Goal: Task Accomplishment & Management: Complete application form

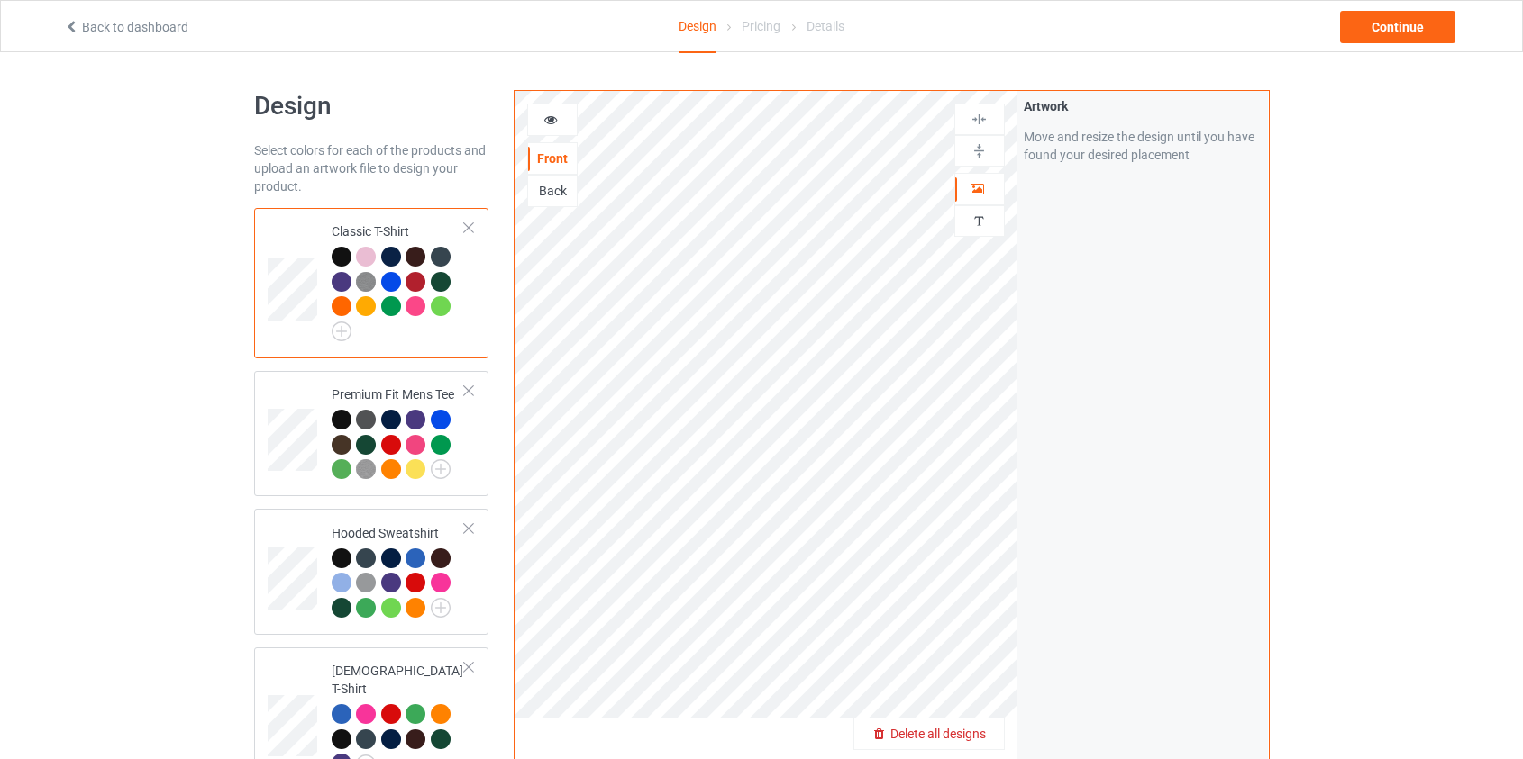
click at [956, 740] on span "Delete all designs" at bounding box center [937, 734] width 95 height 14
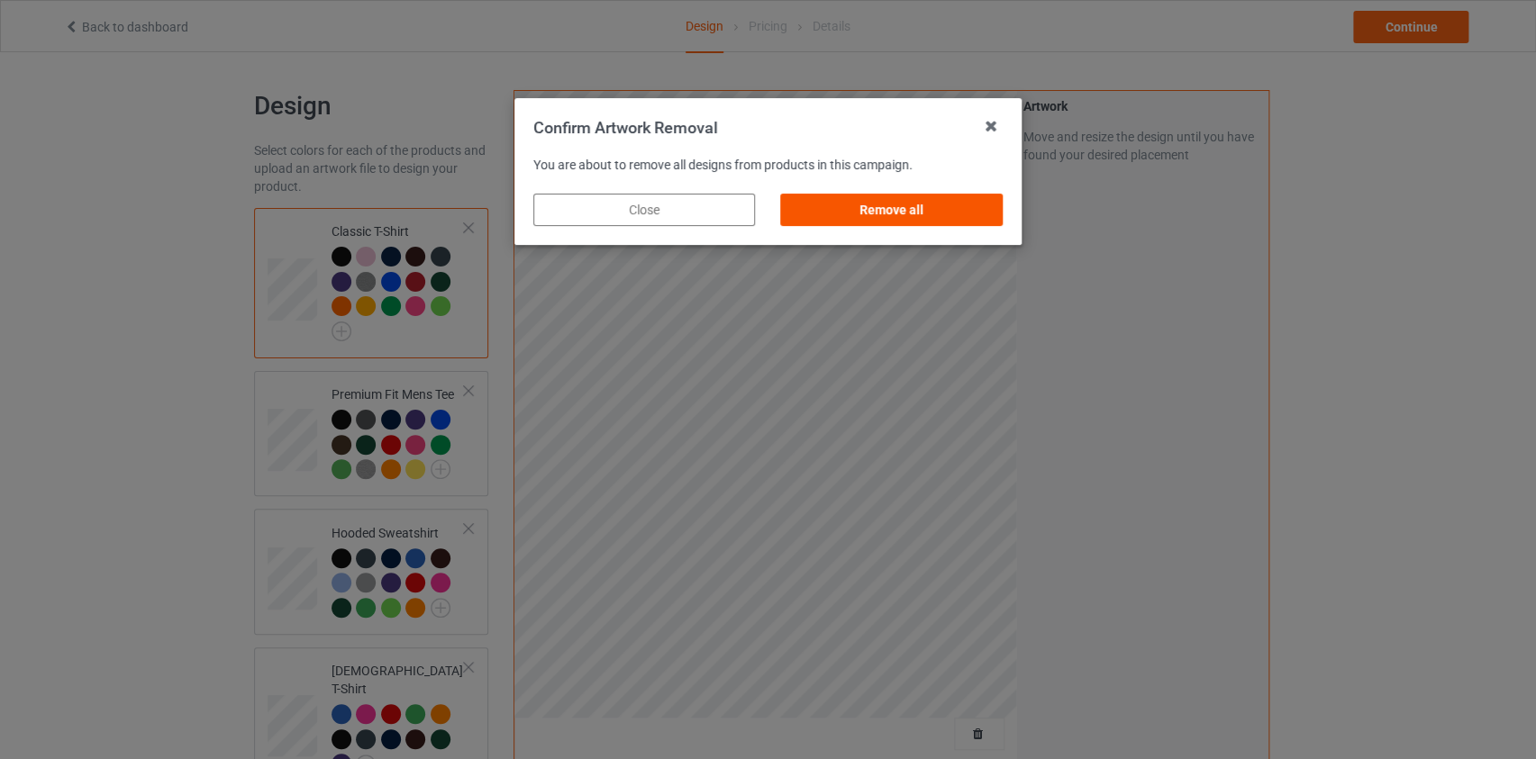
click at [930, 223] on div "Remove all" at bounding box center [892, 210] width 222 height 32
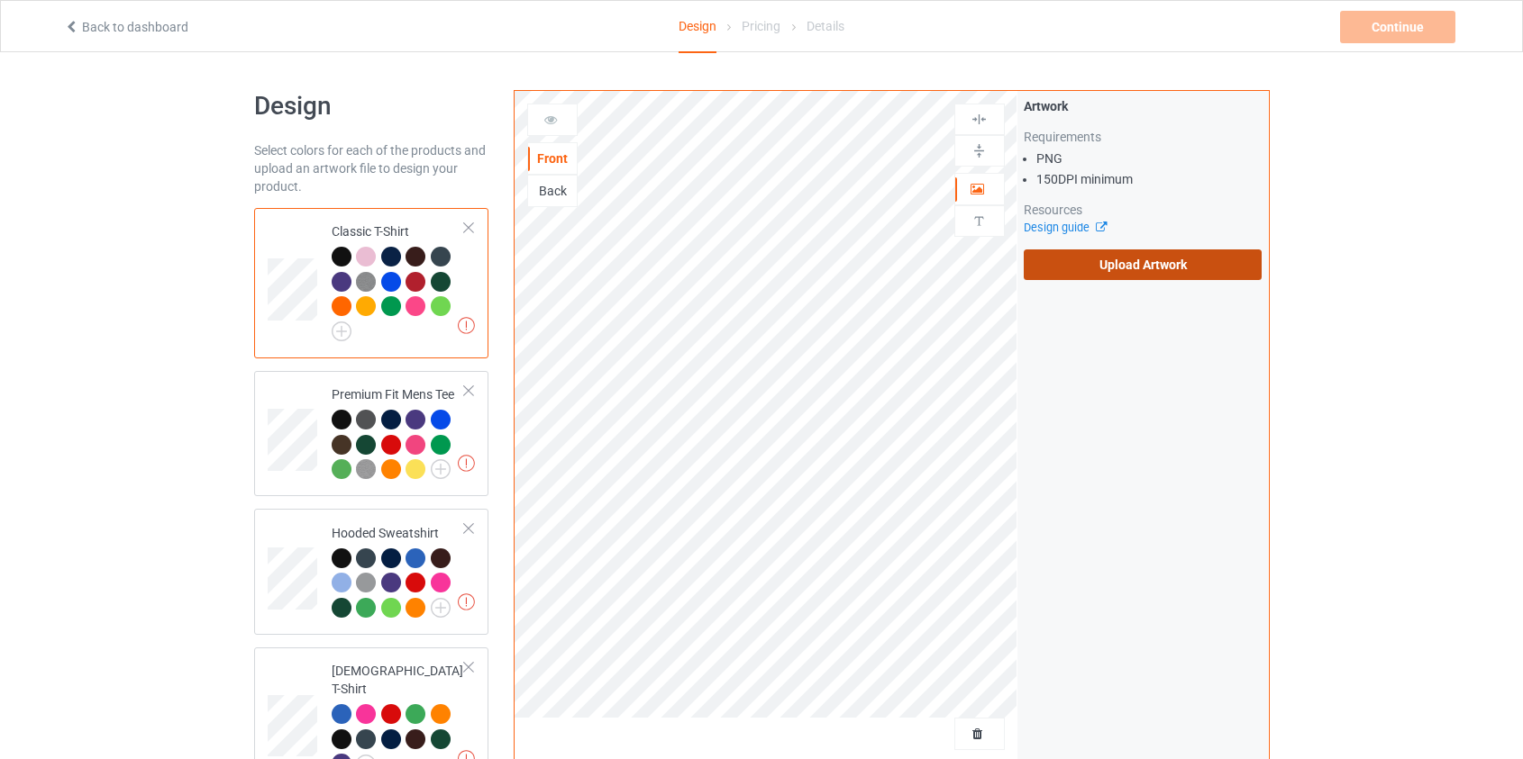
click at [1127, 264] on label "Upload Artwork" at bounding box center [1142, 265] width 239 height 31
click at [0, 0] on input "Upload Artwork" at bounding box center [0, 0] width 0 height 0
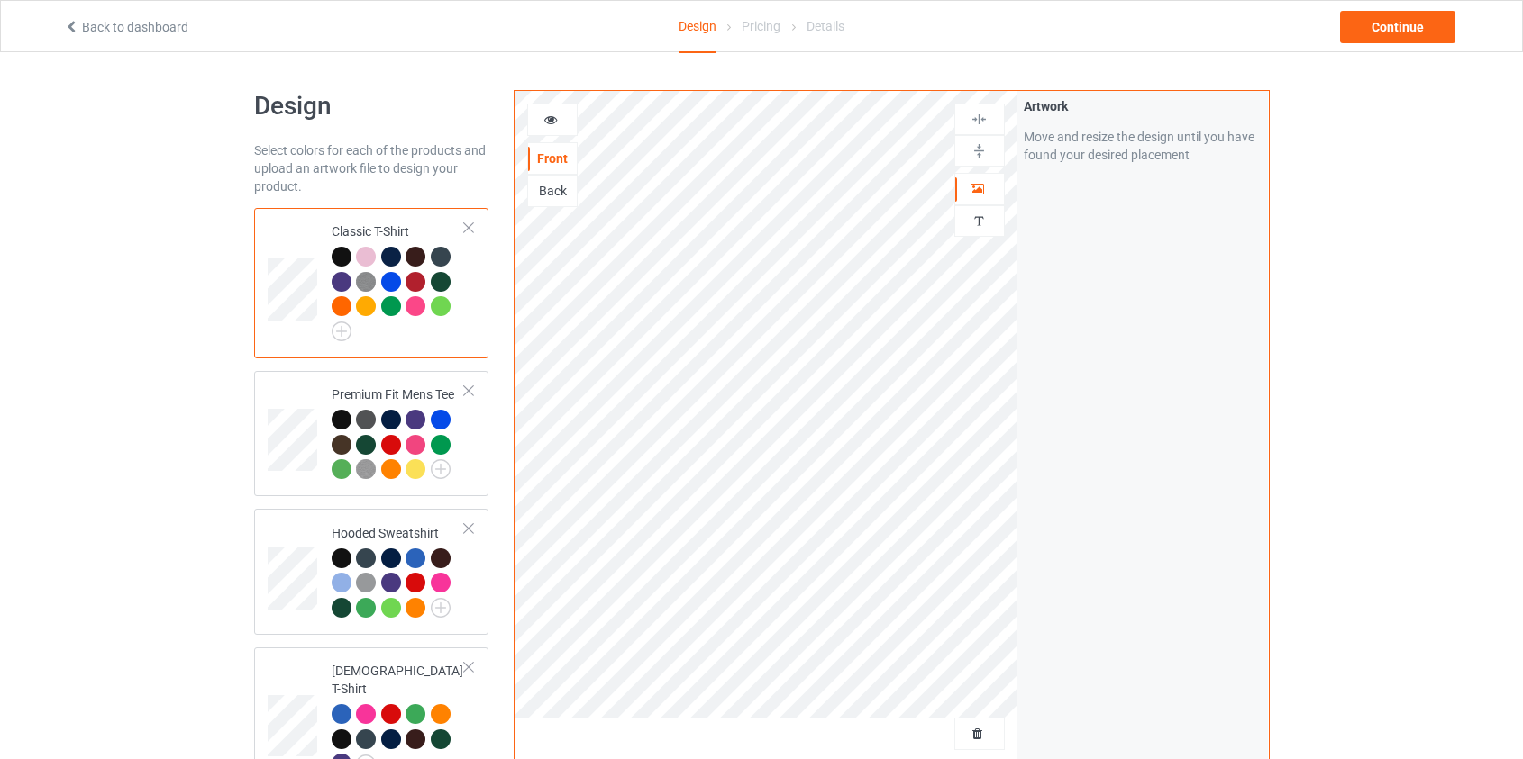
click at [566, 189] on div "Back" at bounding box center [552, 191] width 49 height 18
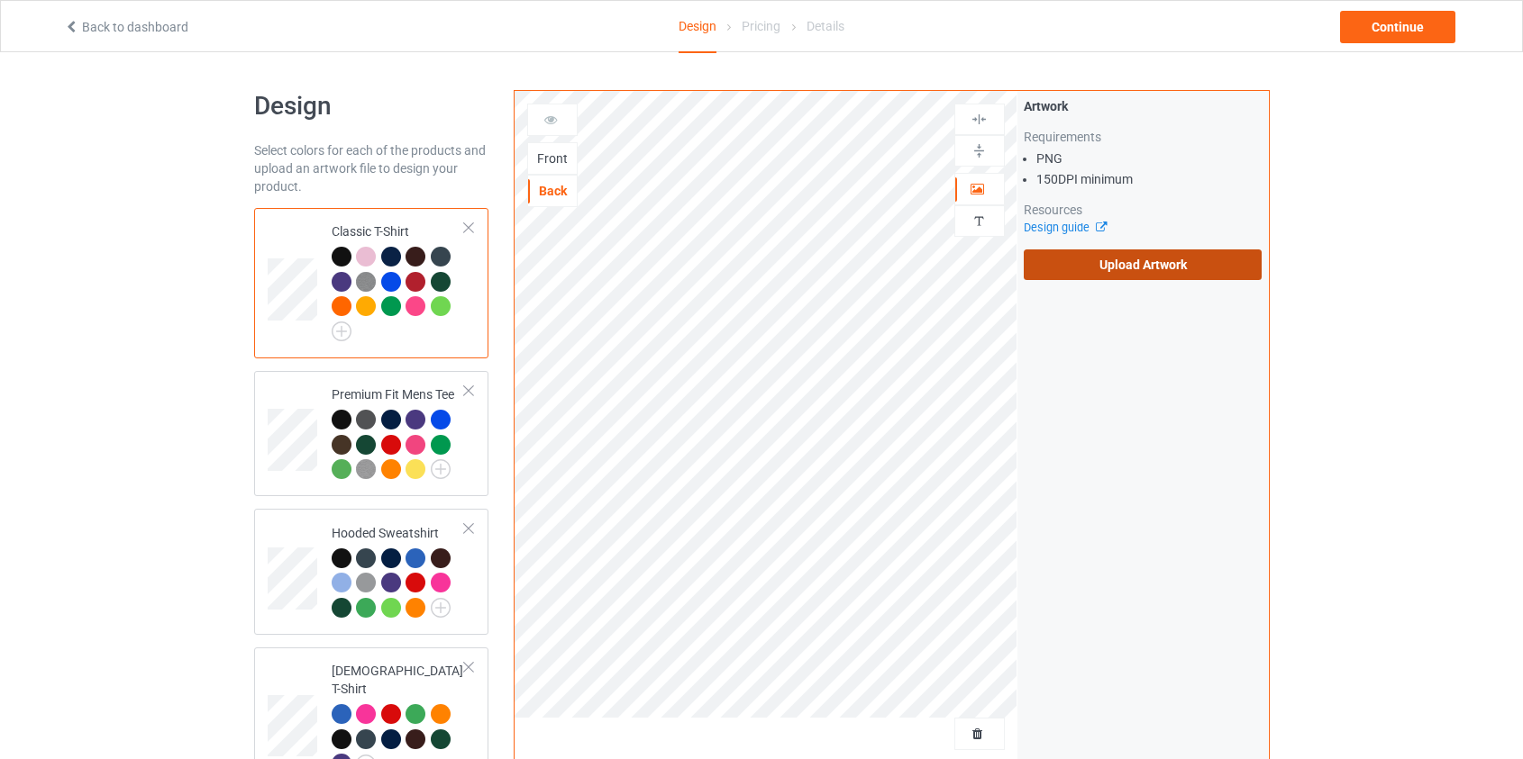
click at [1124, 267] on label "Upload Artwork" at bounding box center [1142, 265] width 239 height 31
click at [0, 0] on input "Upload Artwork" at bounding box center [0, 0] width 0 height 0
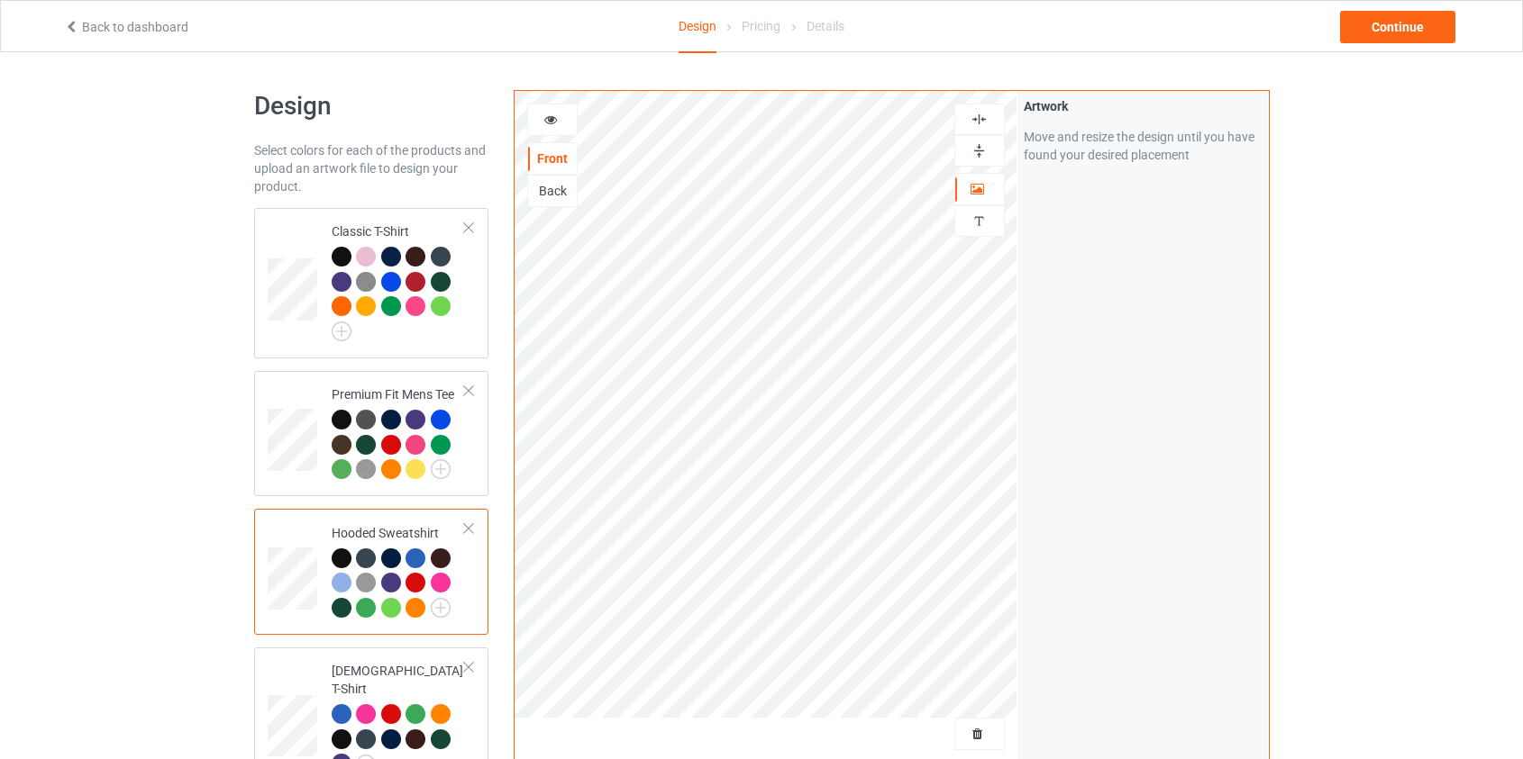
click at [558, 192] on div "Back" at bounding box center [552, 191] width 49 height 18
click at [1375, 34] on div "Continue" at bounding box center [1397, 27] width 115 height 32
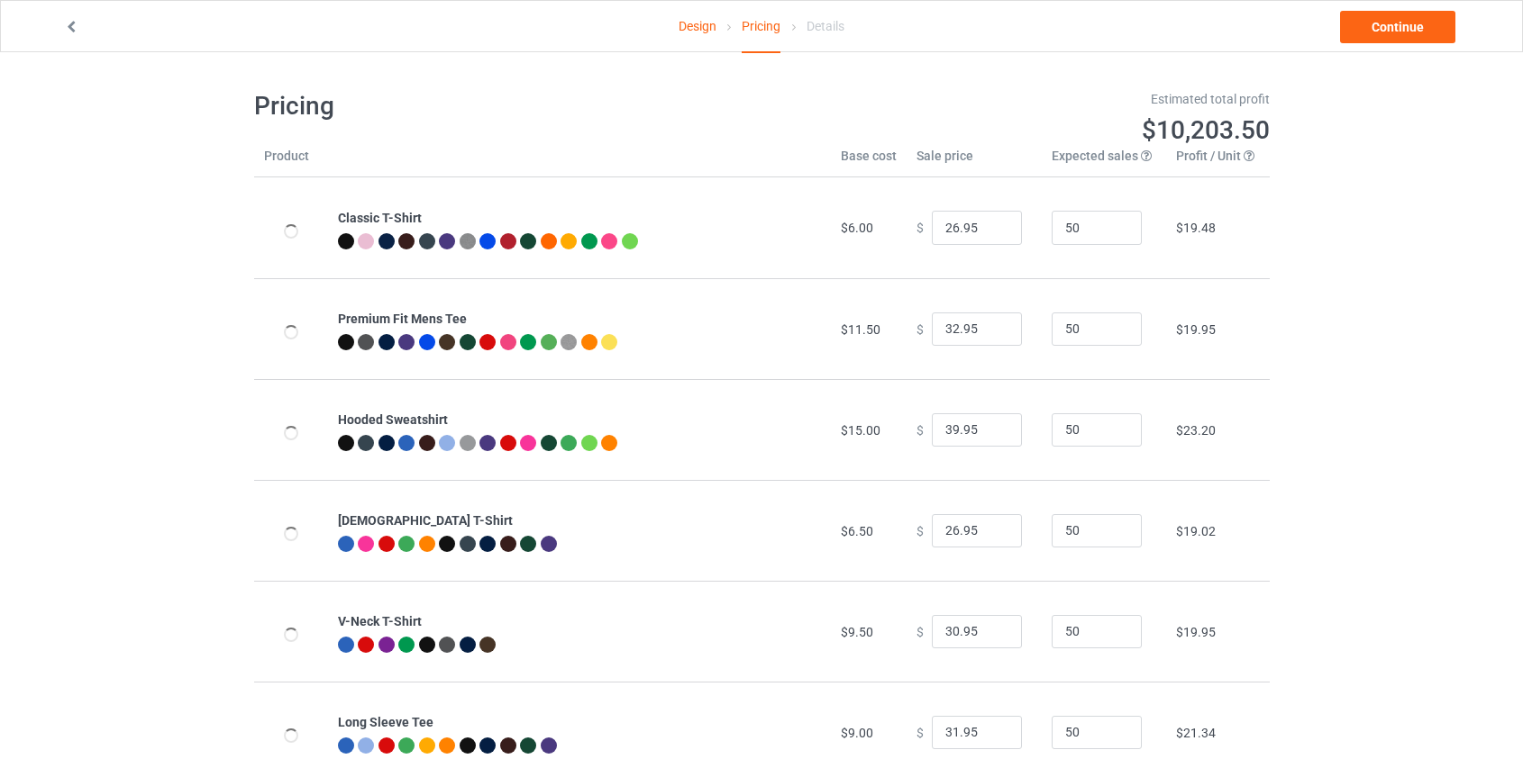
type input "46.95"
type input "39.95"
drag, startPoint x: 946, startPoint y: 423, endPoint x: 828, endPoint y: 428, distance: 118.1
click at [828, 428] on tr "Hooded Sweatshirt $19.00 $ 46.95 50 $25.99" at bounding box center [761, 429] width 1015 height 101
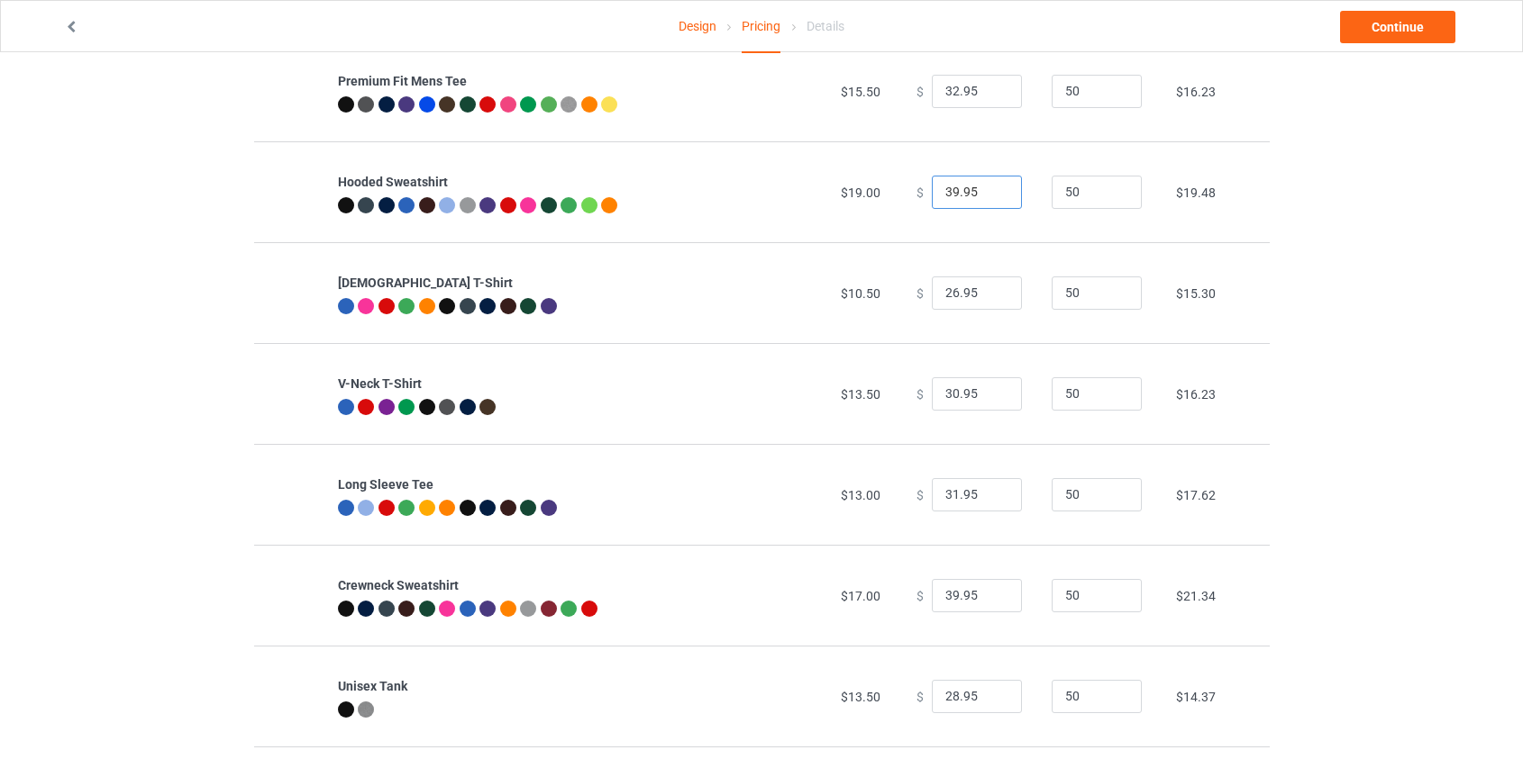
scroll to position [245, 0]
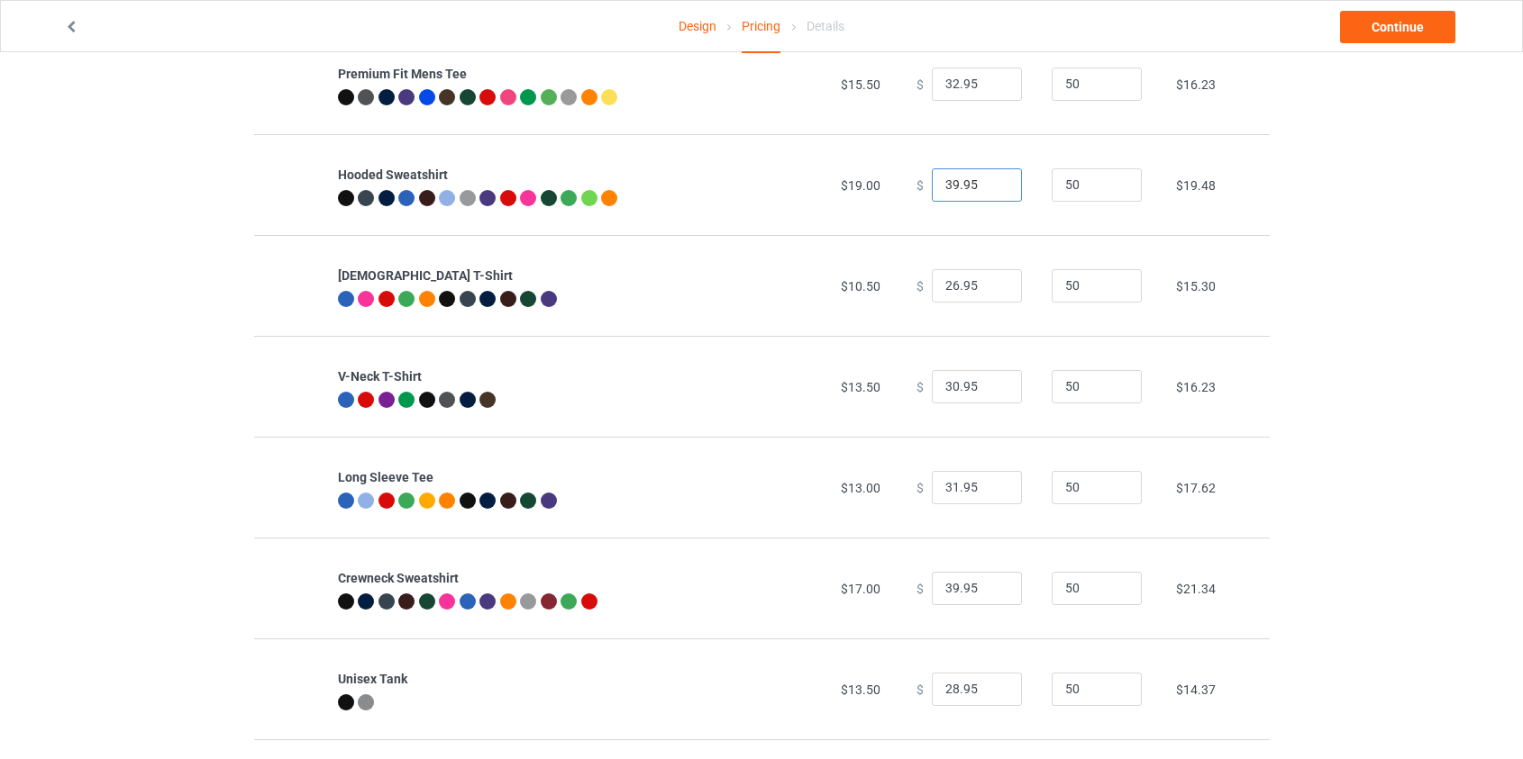
type input "39.95"
click at [946, 585] on input "39.95" at bounding box center [977, 589] width 90 height 34
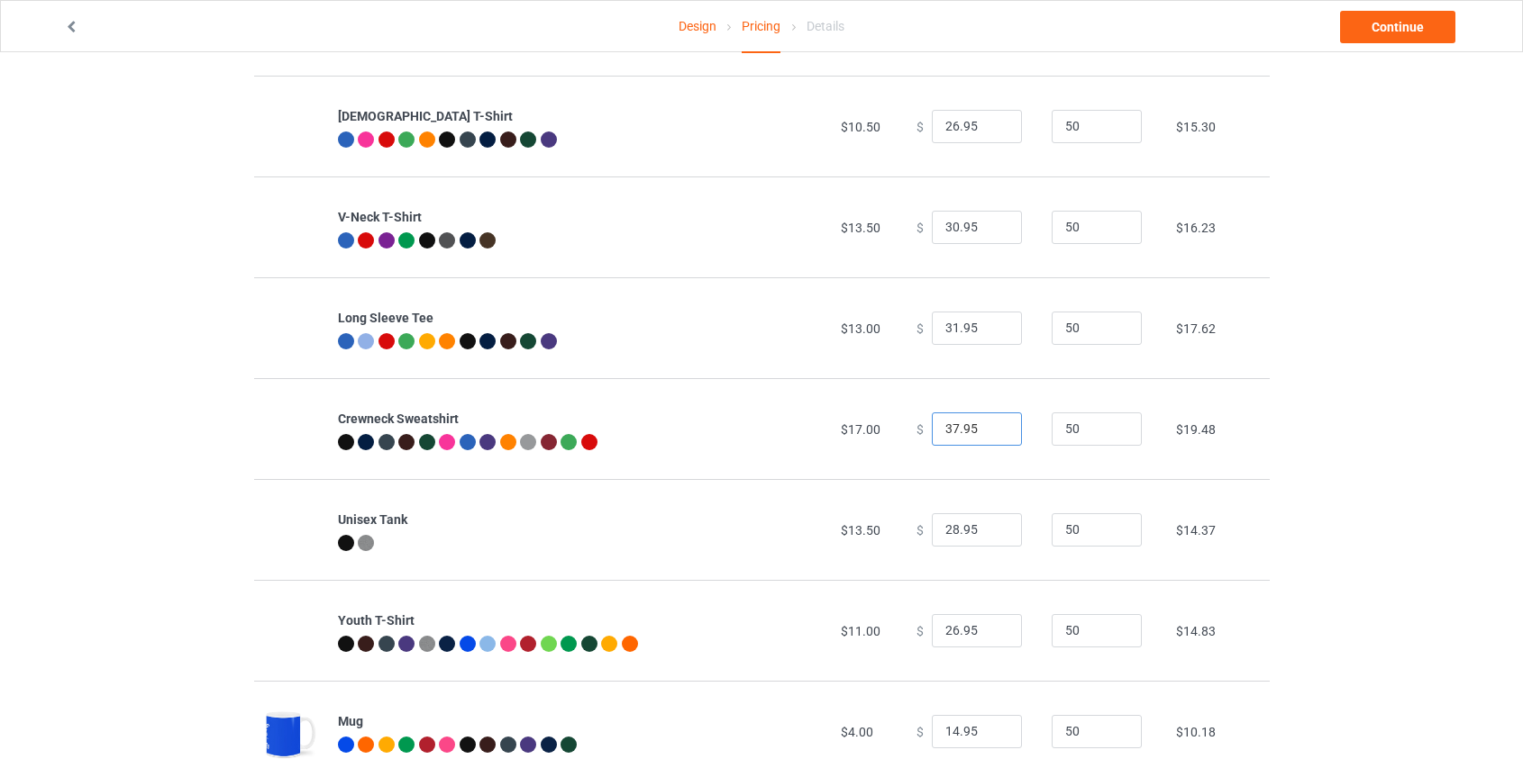
scroll to position [566, 0]
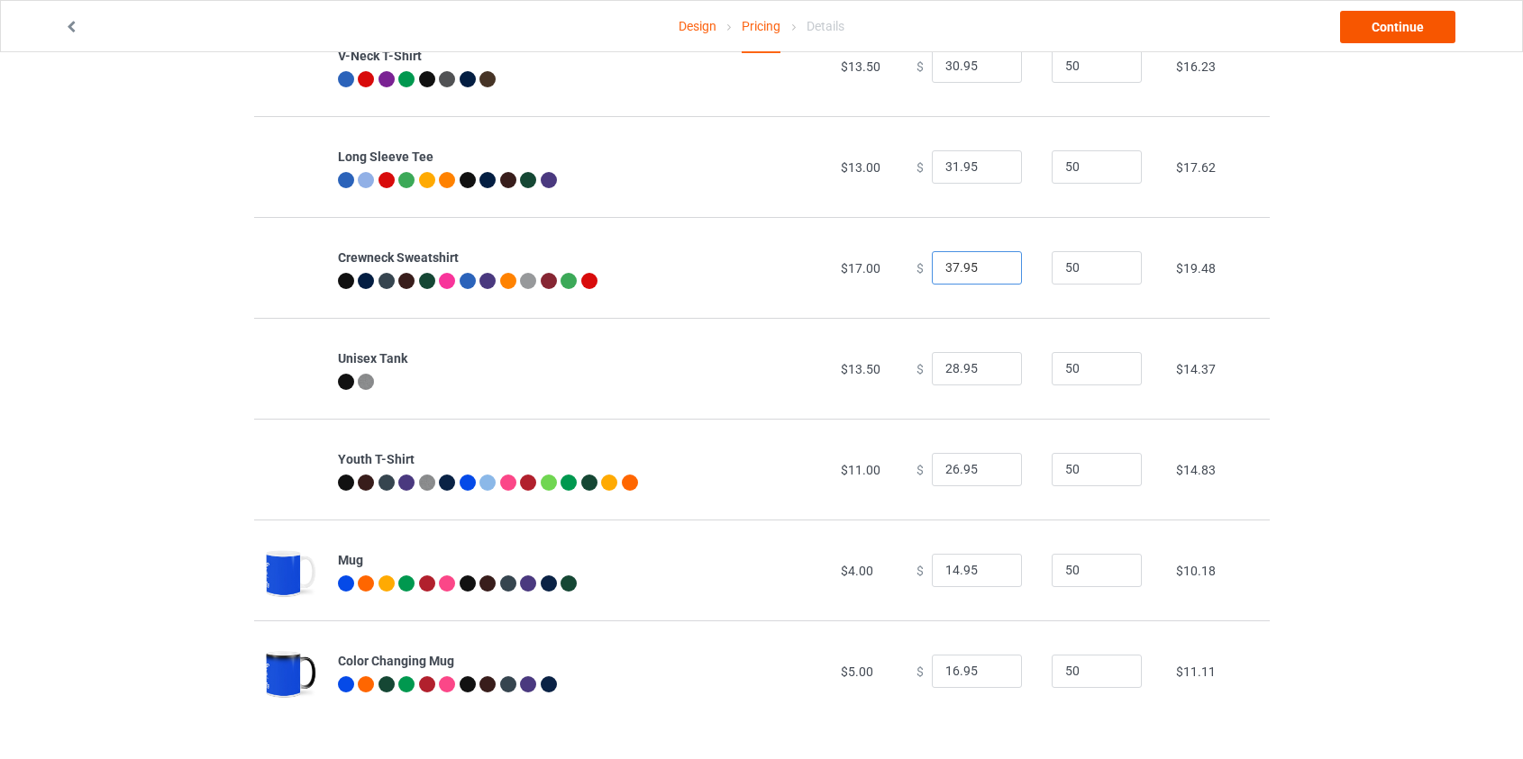
type input "37.95"
click at [1389, 31] on link "Continue" at bounding box center [1397, 27] width 115 height 32
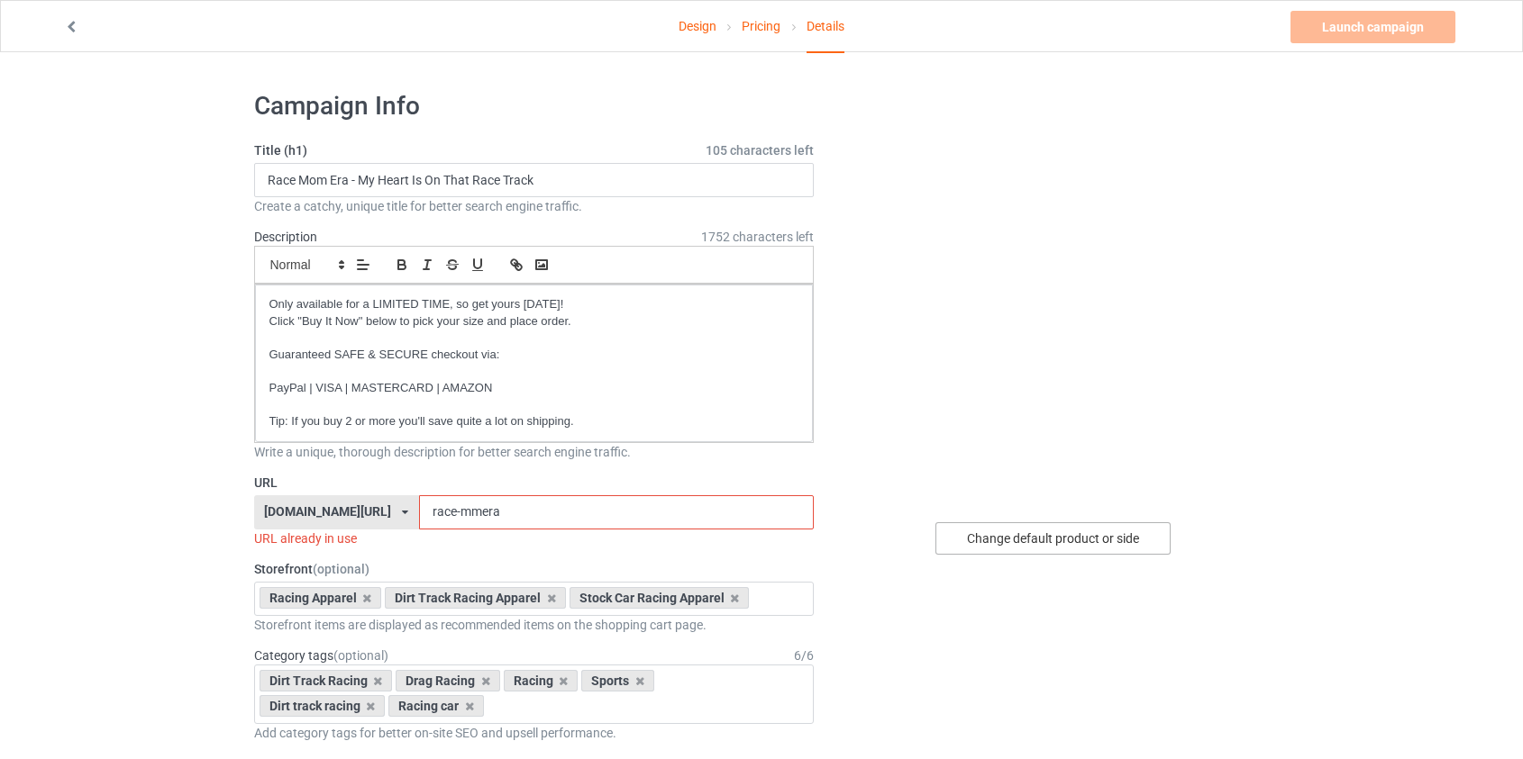
click at [998, 532] on div "Change default product or side" at bounding box center [1052, 539] width 235 height 32
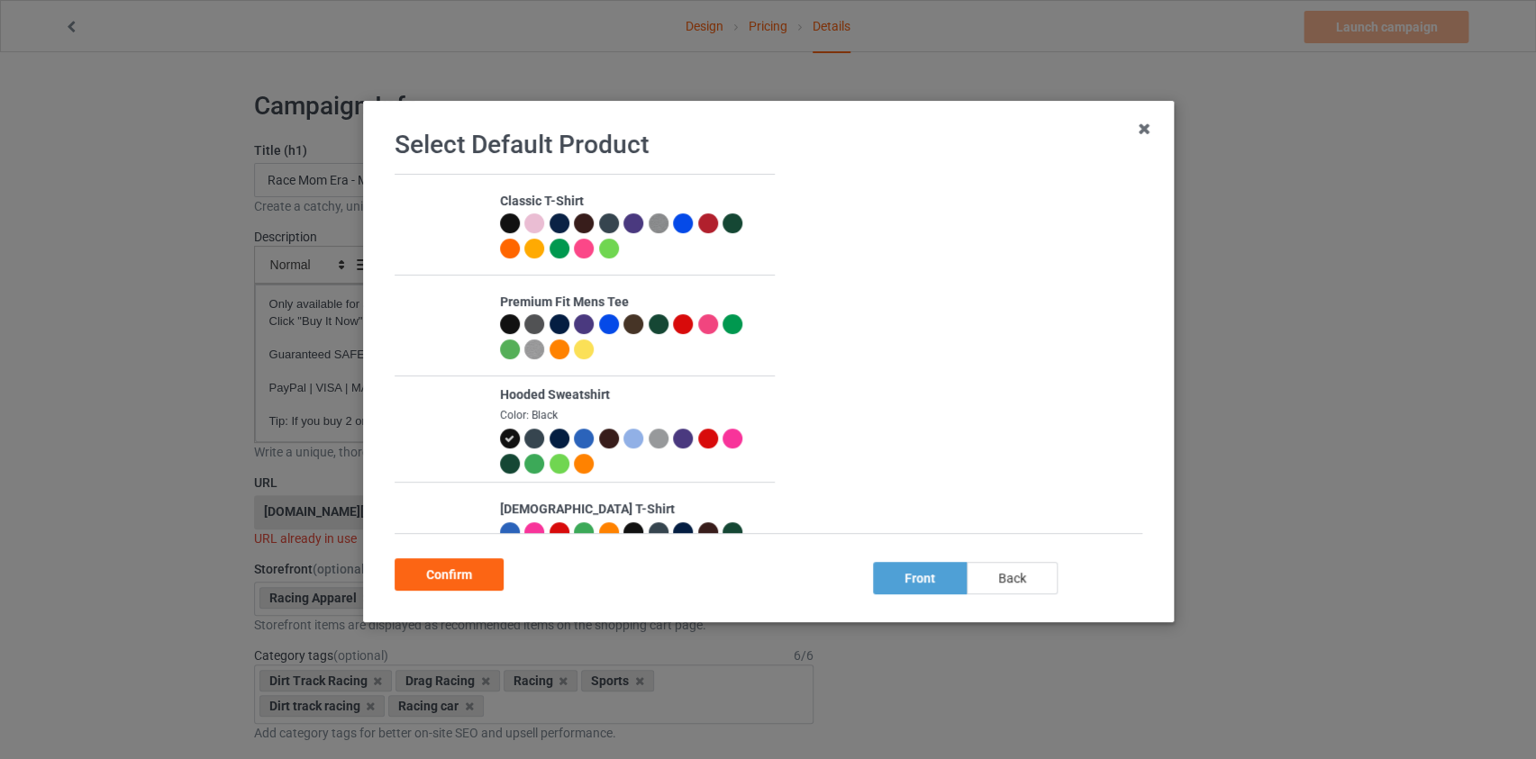
click at [1043, 578] on div "back" at bounding box center [1011, 578] width 91 height 32
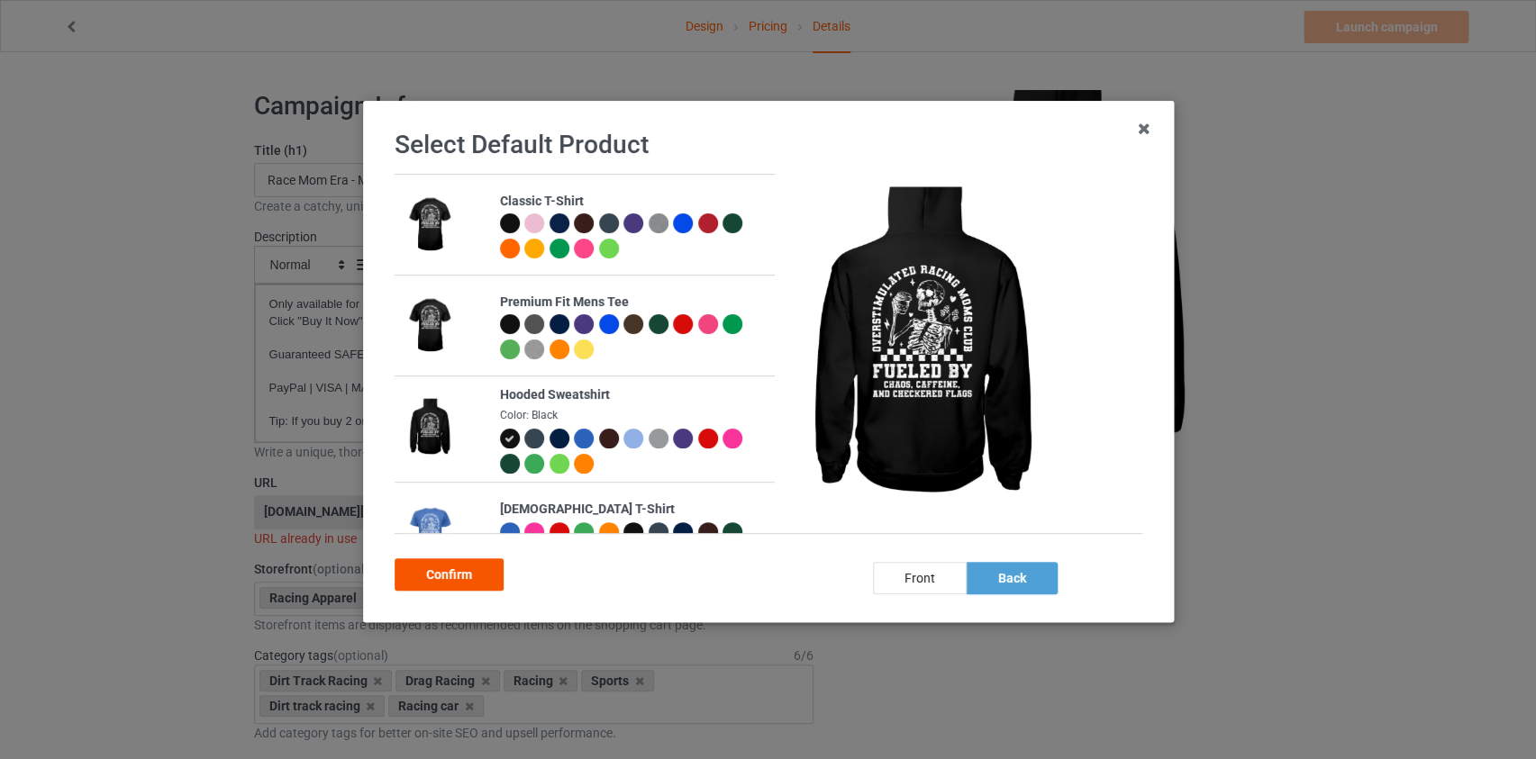
click at [433, 570] on div "Confirm" at bounding box center [449, 575] width 109 height 32
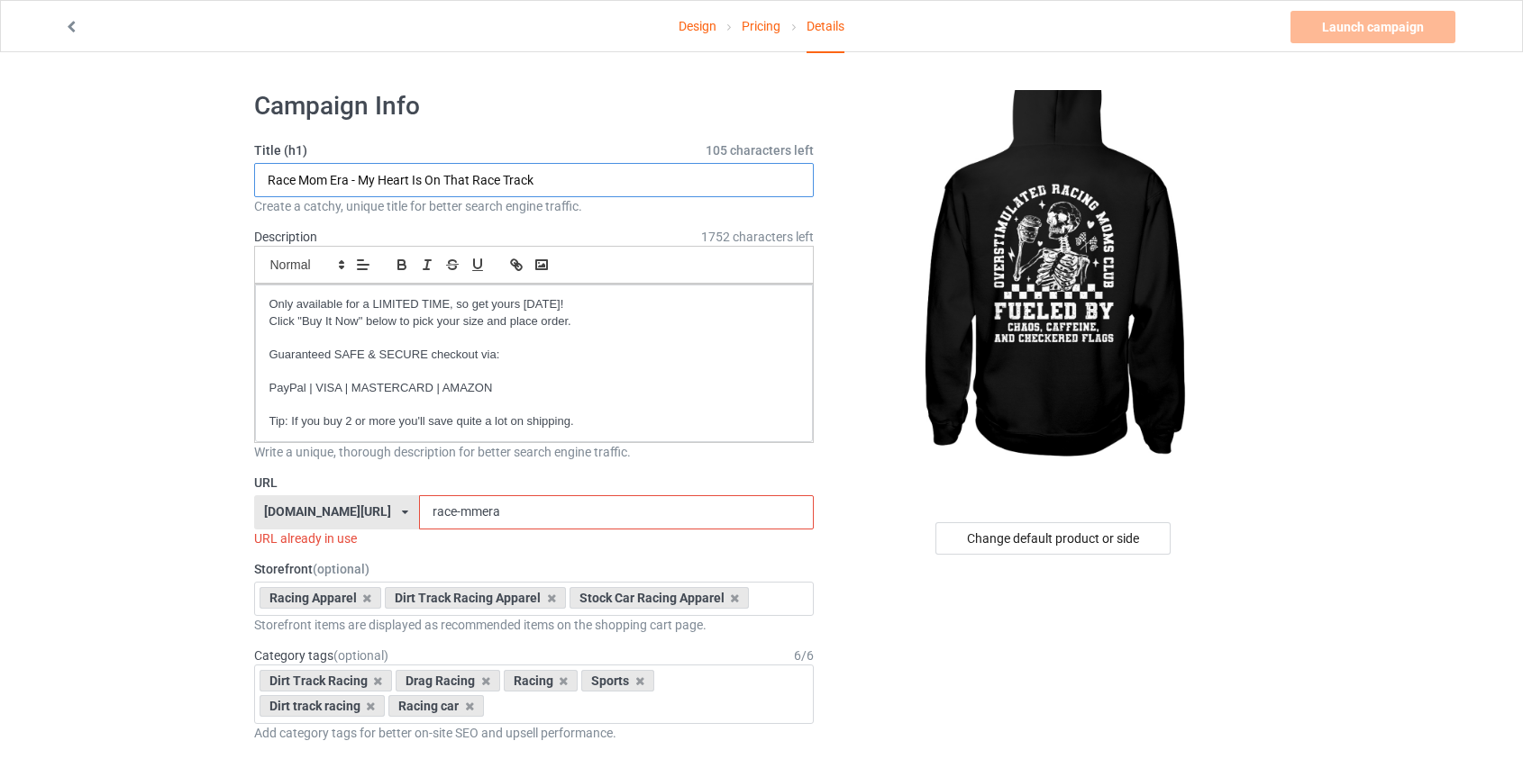
drag, startPoint x: 197, startPoint y: 155, endPoint x: 91, endPoint y: 141, distance: 107.2
paste input "Overstimulated Racing Moms Club"
type input "Racing Mom Life - Overstimulated Racing Moms Club"
drag, startPoint x: 448, startPoint y: 511, endPoint x: 412, endPoint y: 514, distance: 36.1
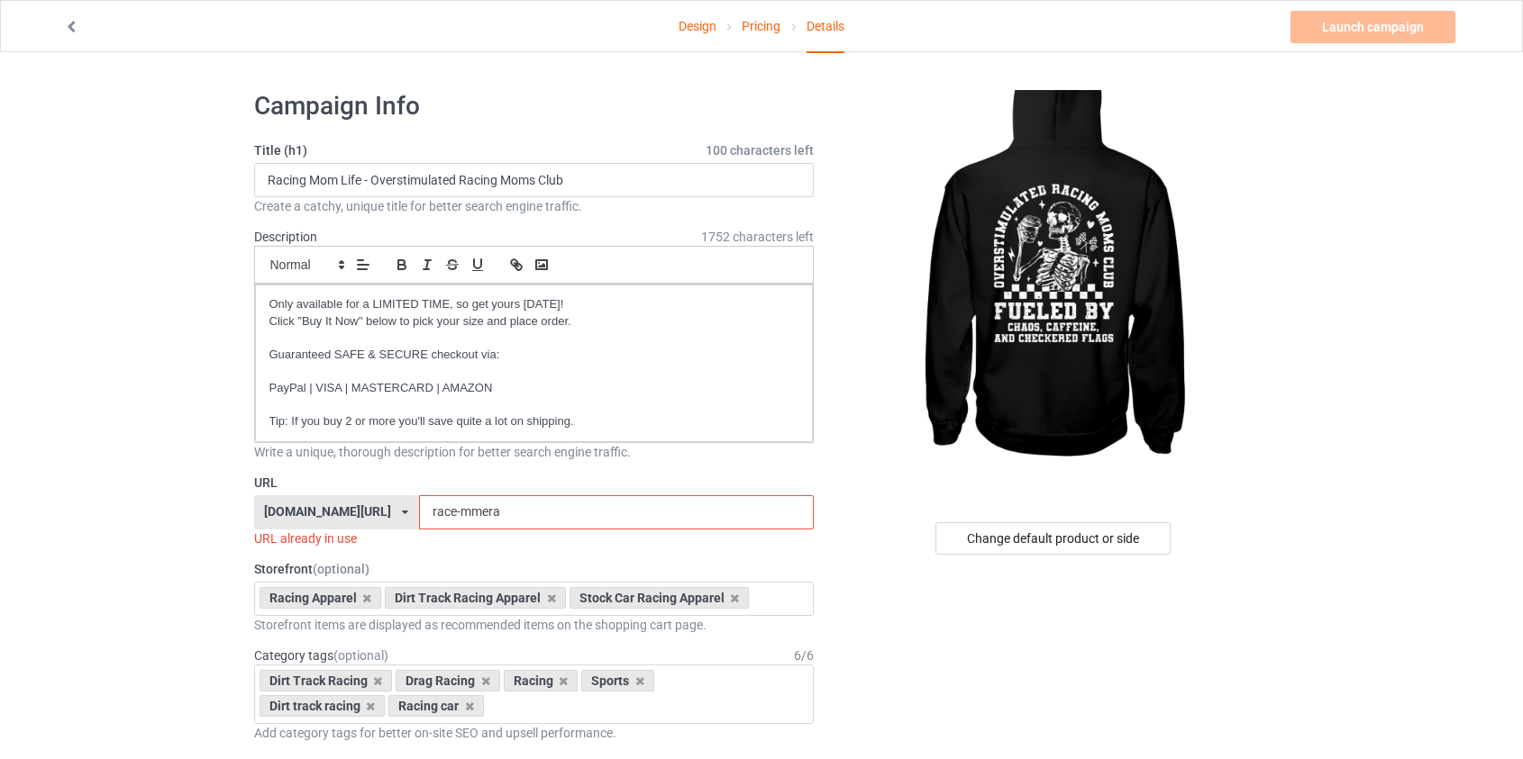
click at [419, 514] on input "race-mmera" at bounding box center [616, 513] width 395 height 34
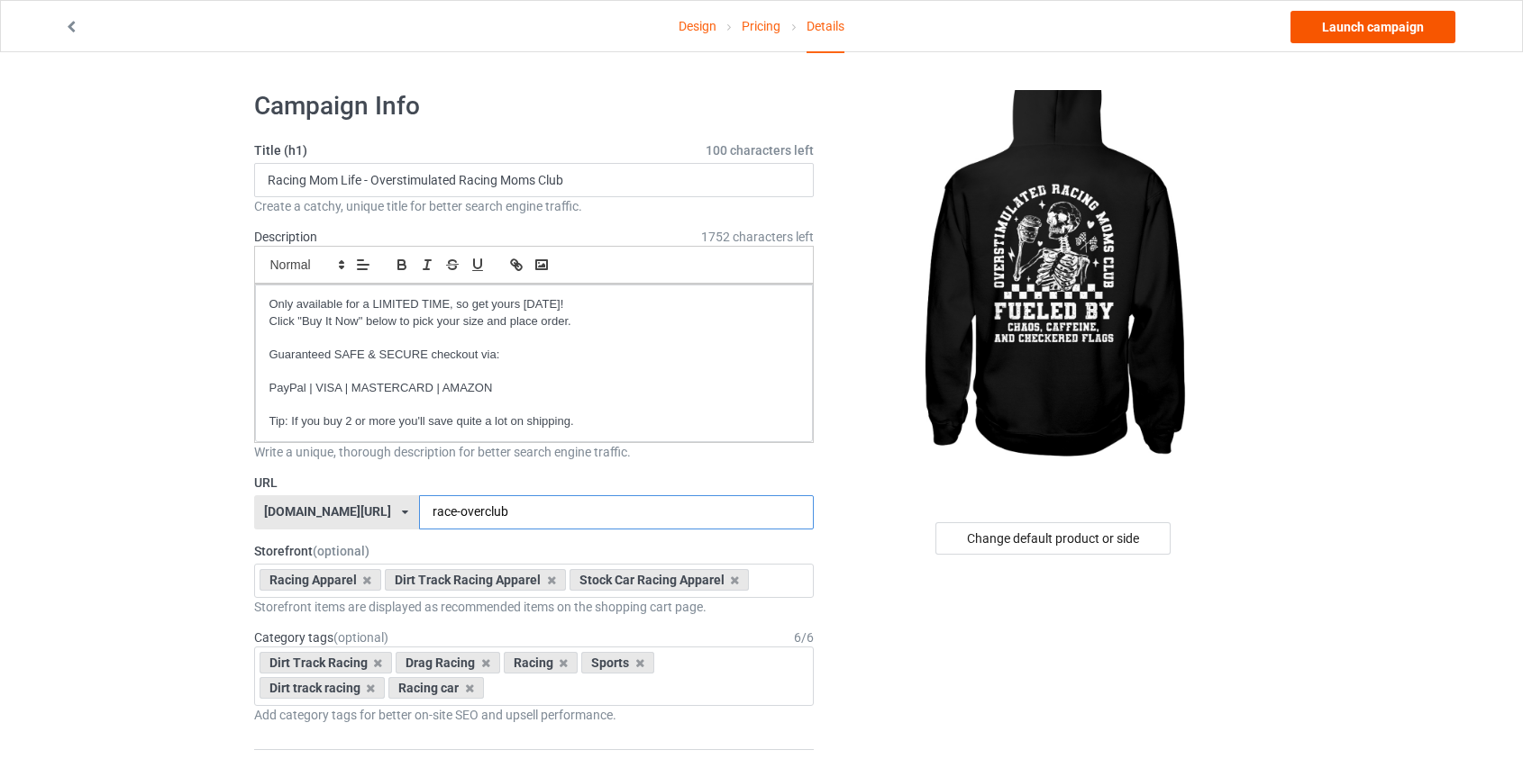
type input "race-overclub"
click at [1385, 26] on link "Launch campaign" at bounding box center [1372, 27] width 165 height 32
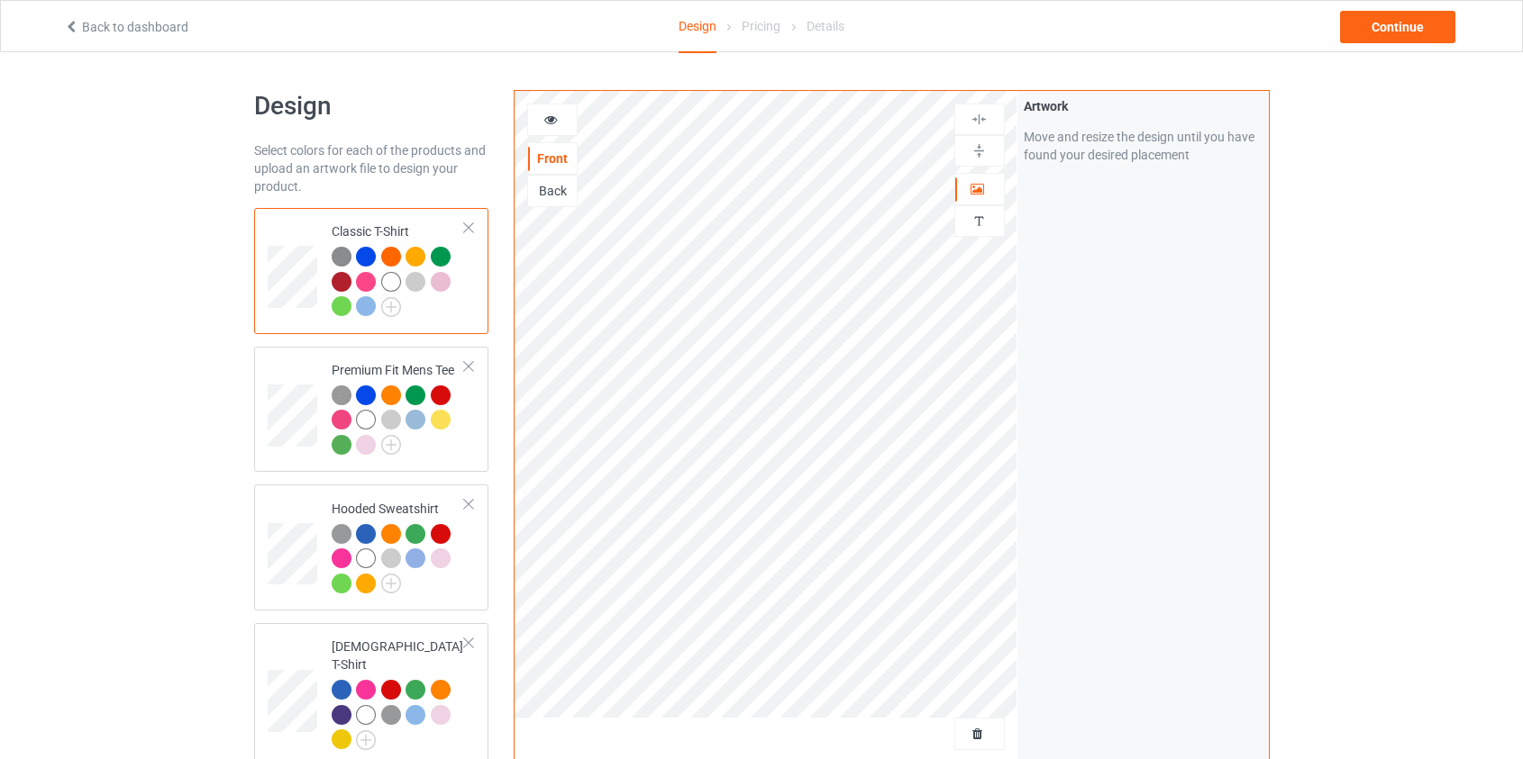
click at [562, 199] on div "Back" at bounding box center [552, 191] width 50 height 32
click at [550, 193] on div "Back" at bounding box center [552, 191] width 49 height 18
click at [973, 732] on span "Delete all designs" at bounding box center [937, 734] width 95 height 14
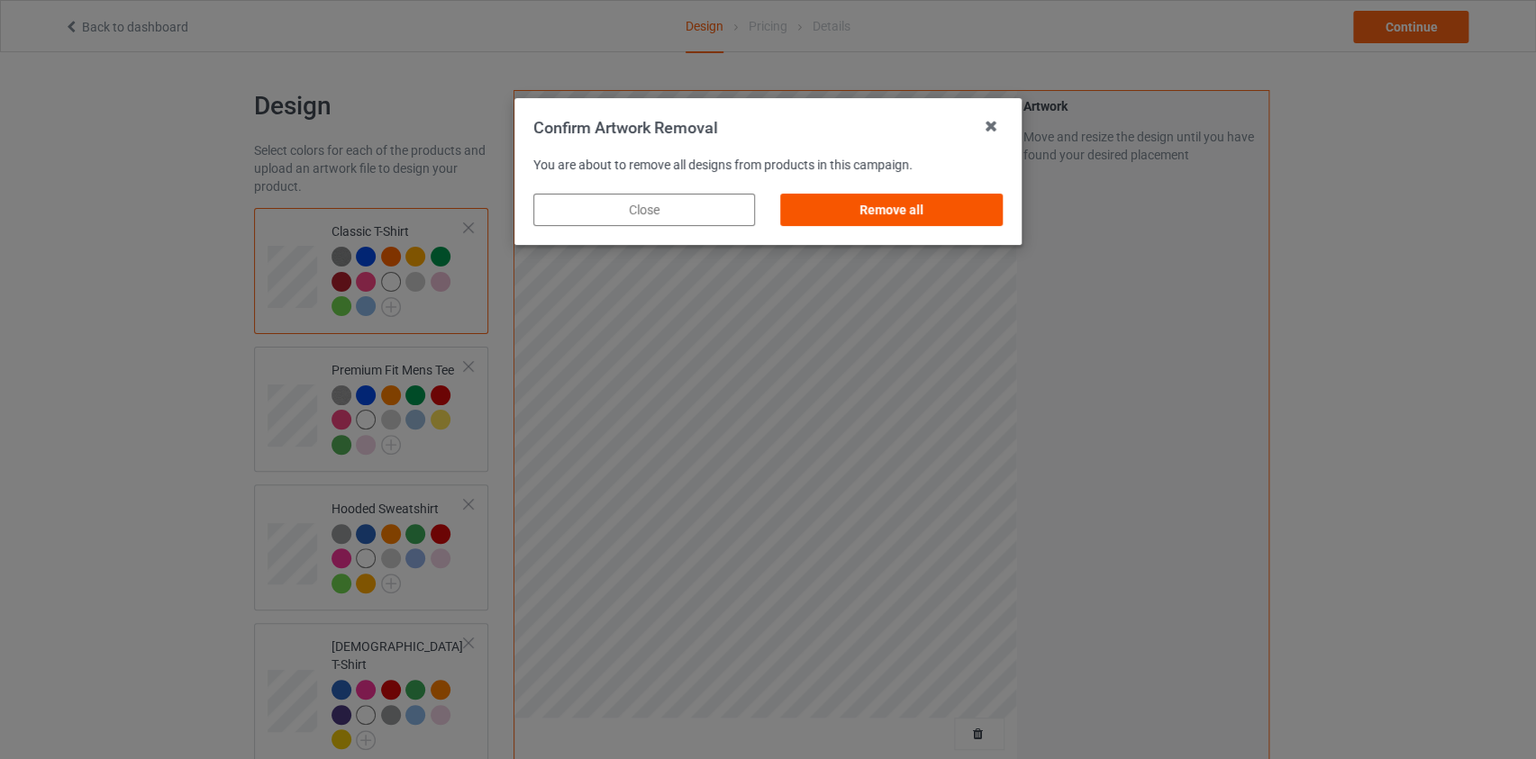
click at [889, 215] on div "Remove all" at bounding box center [892, 210] width 222 height 32
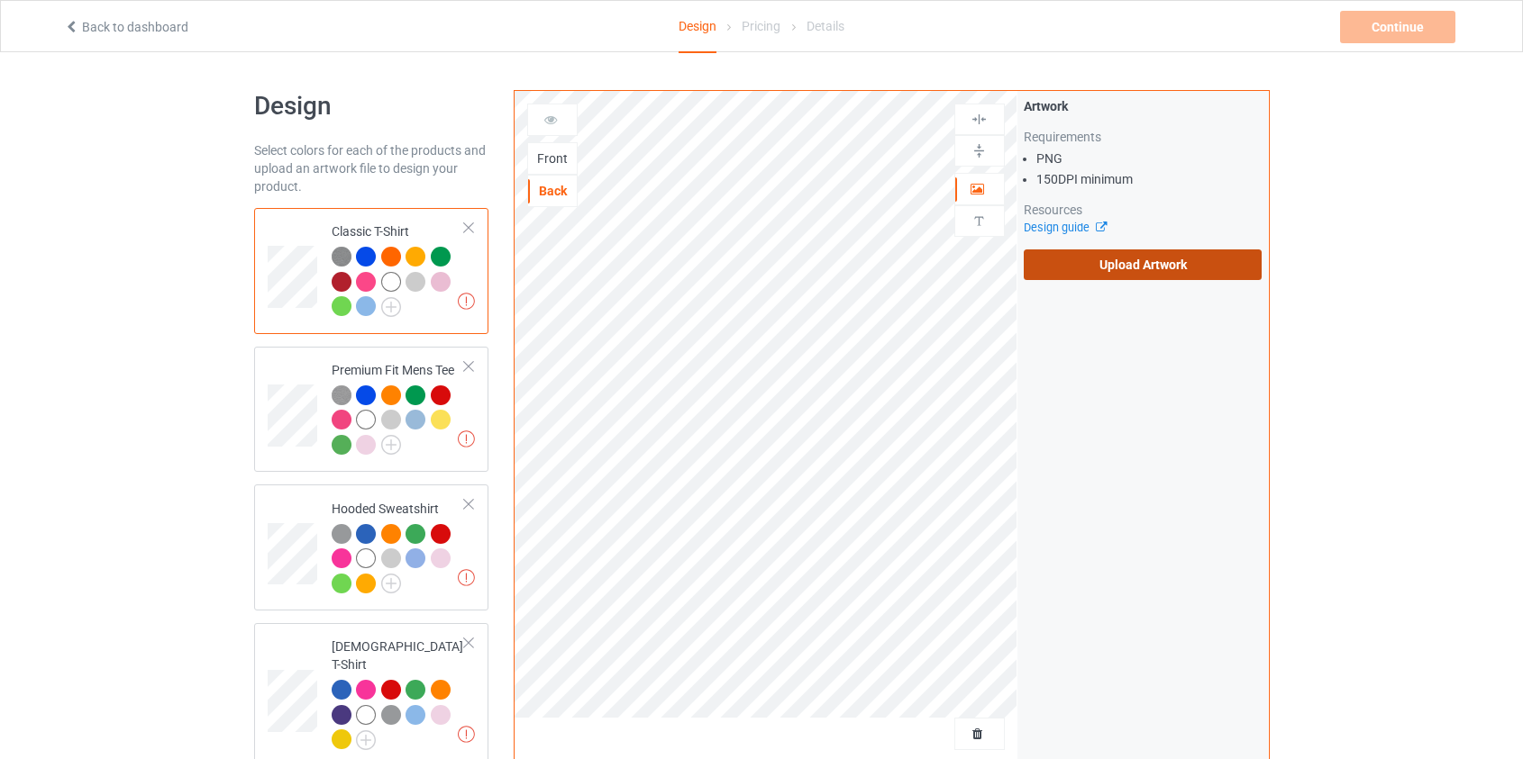
click at [1151, 266] on label "Upload Artwork" at bounding box center [1142, 265] width 239 height 31
click at [0, 0] on input "Upload Artwork" at bounding box center [0, 0] width 0 height 0
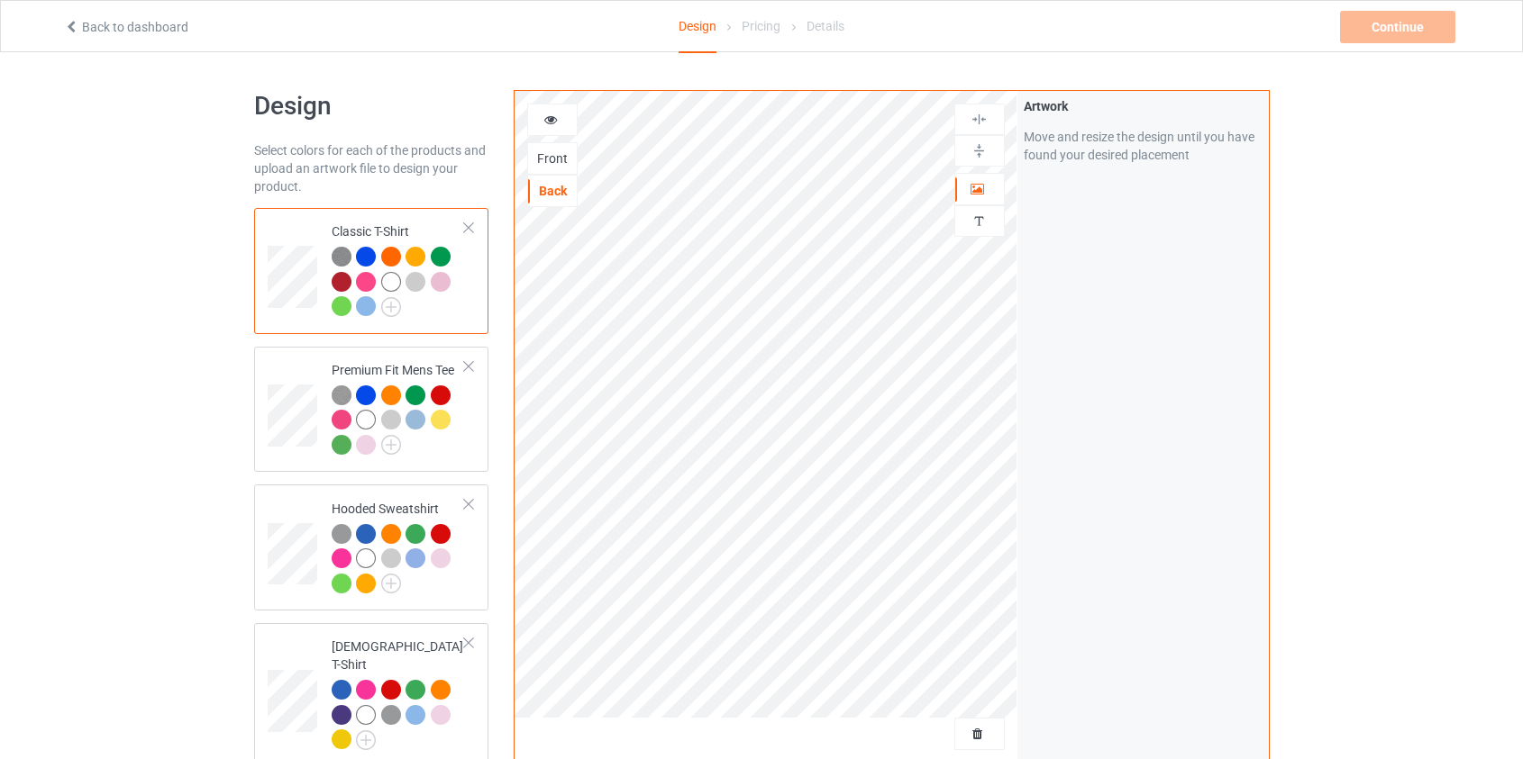
click at [542, 150] on div "Front" at bounding box center [552, 159] width 49 height 18
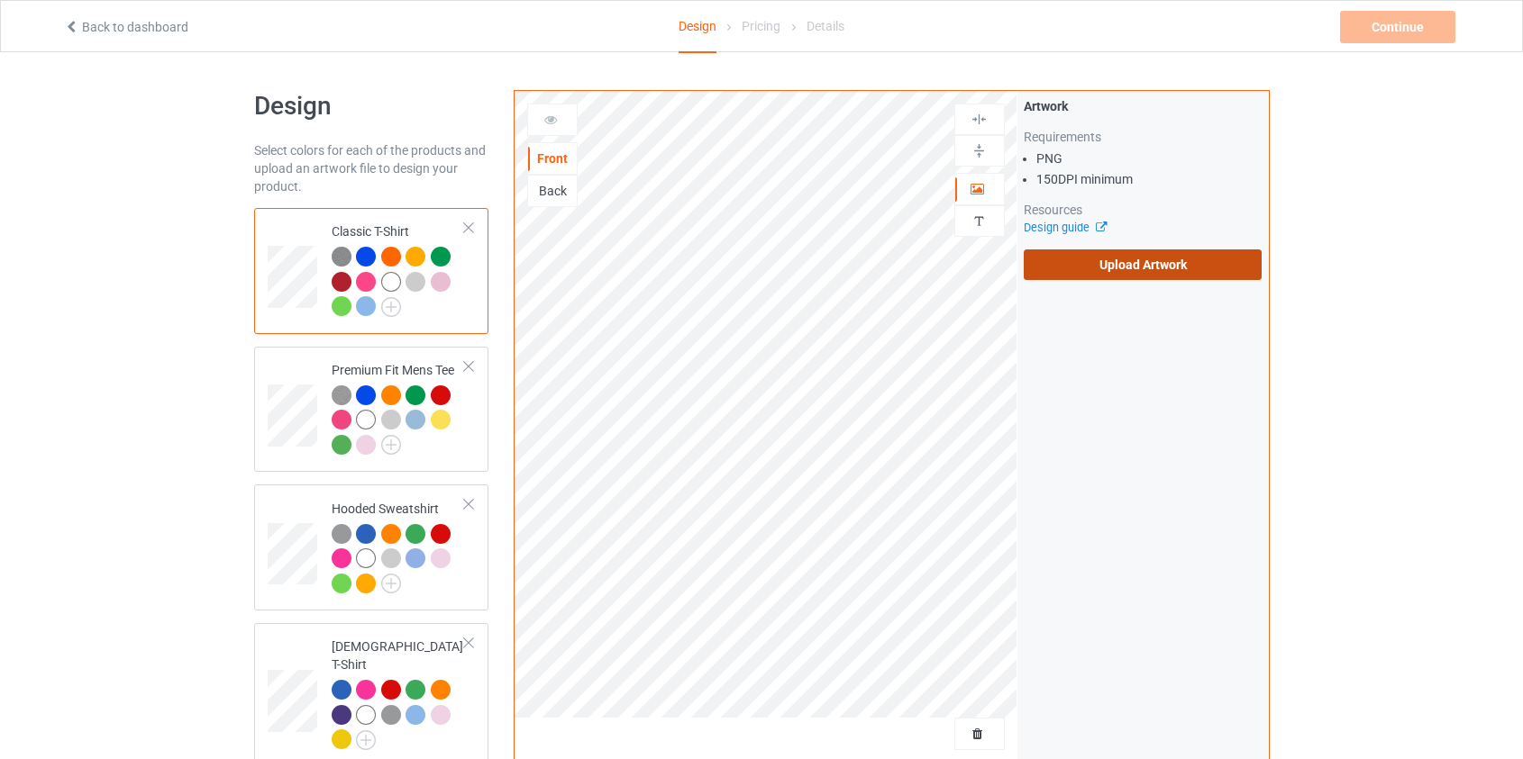
click at [1147, 267] on label "Upload Artwork" at bounding box center [1142, 265] width 239 height 31
click at [0, 0] on input "Upload Artwork" at bounding box center [0, 0] width 0 height 0
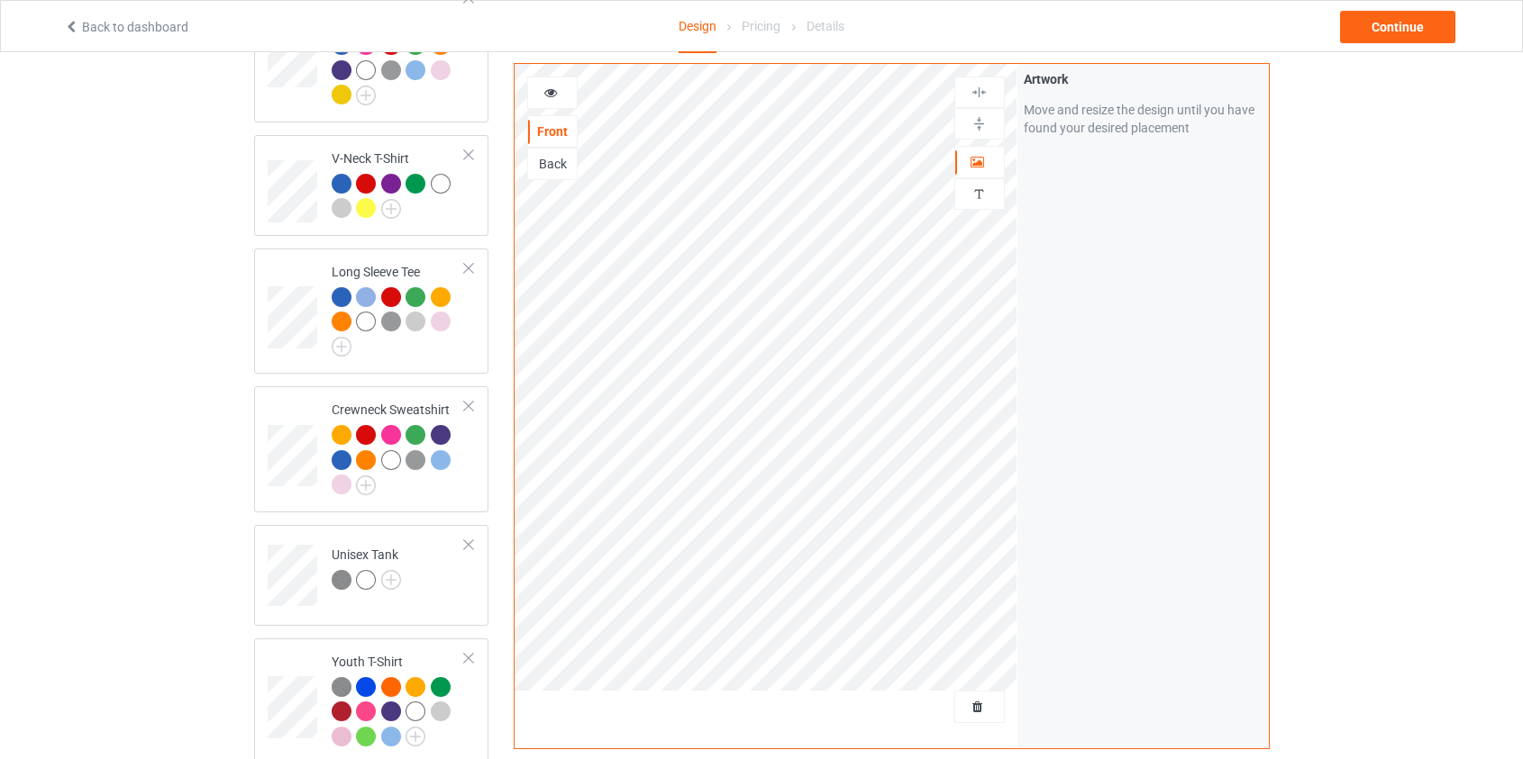
scroll to position [655, 0]
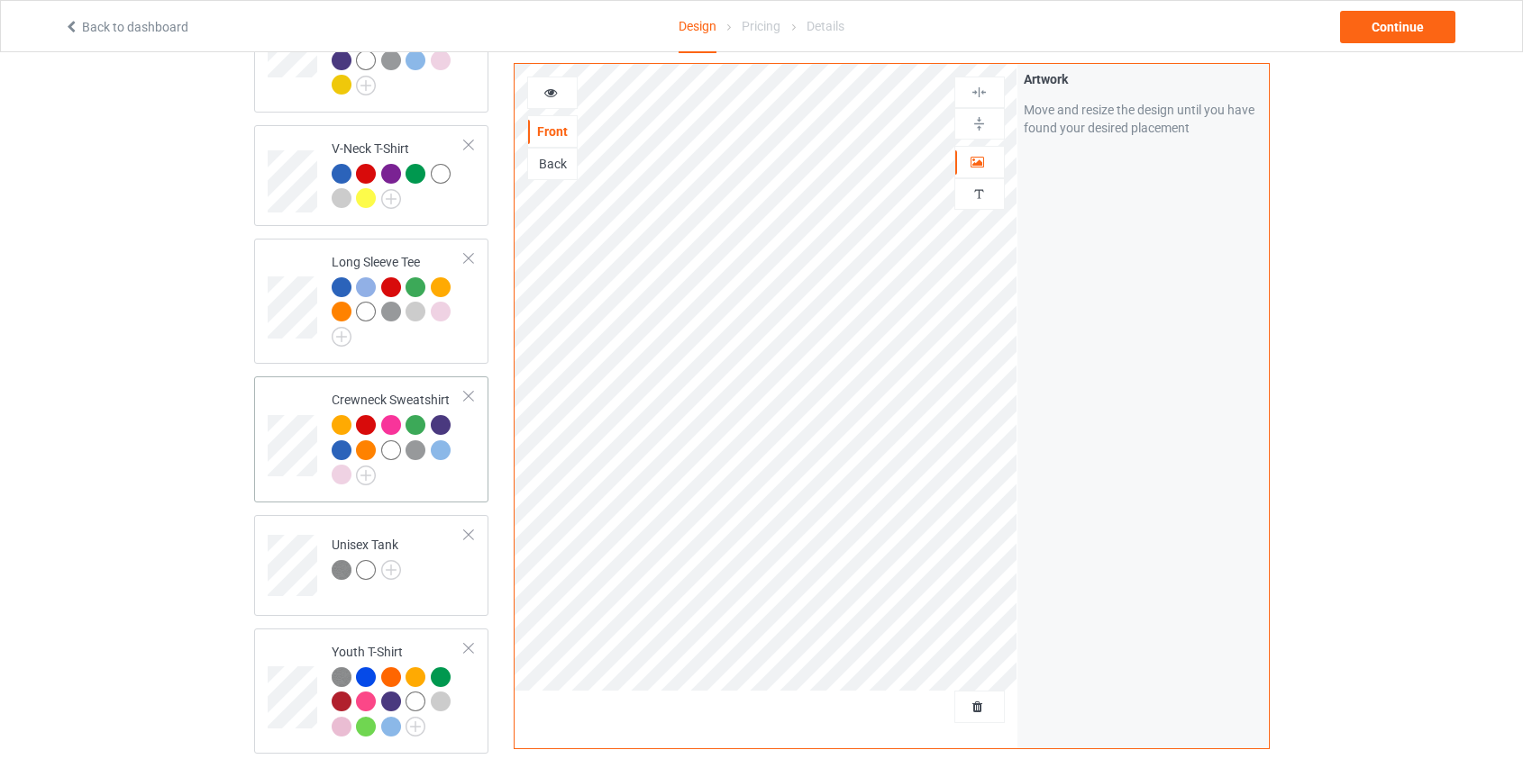
click at [288, 396] on td at bounding box center [295, 440] width 54 height 112
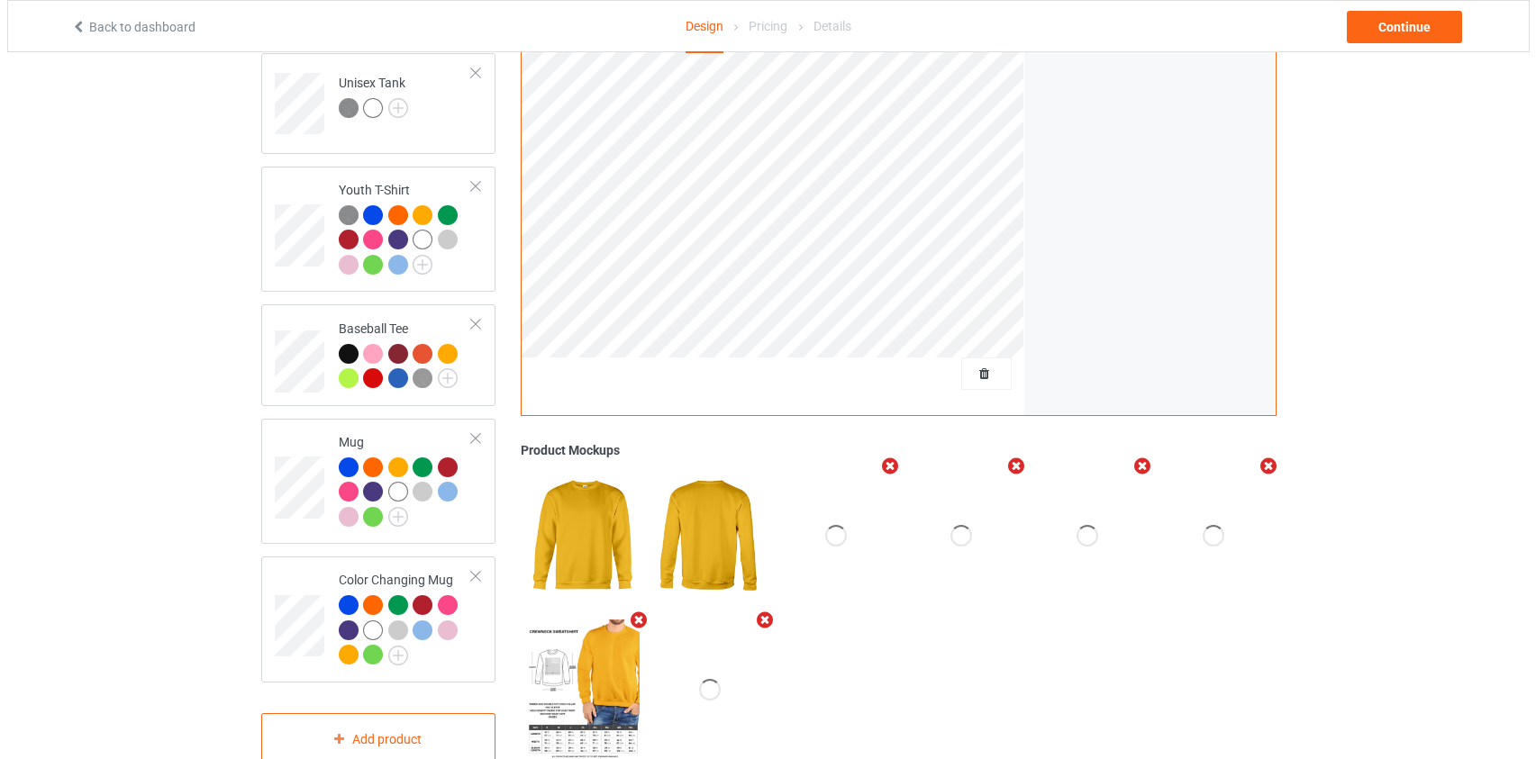
scroll to position [1145, 0]
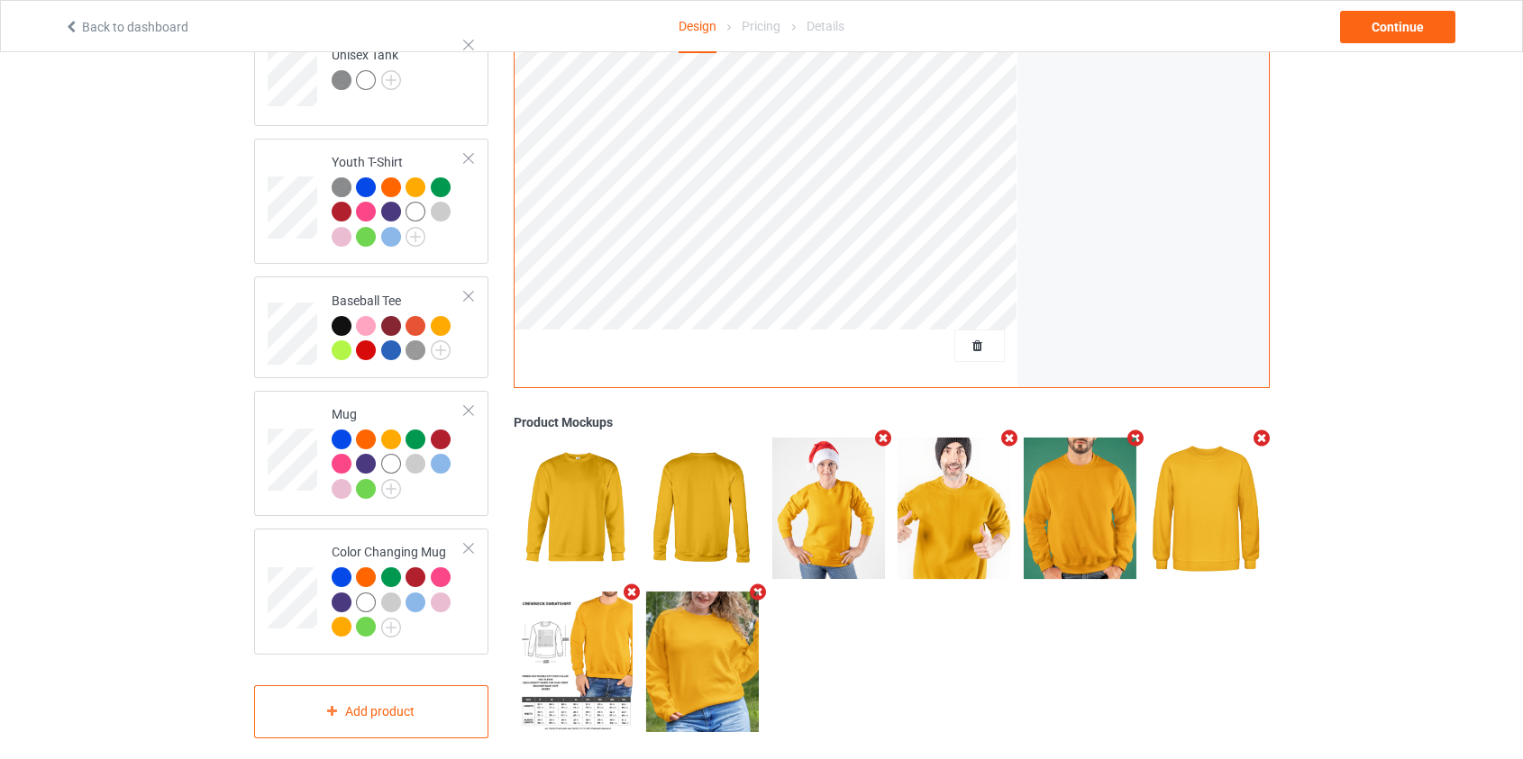
click at [1015, 429] on icon "Remove mockup" at bounding box center [1009, 438] width 23 height 19
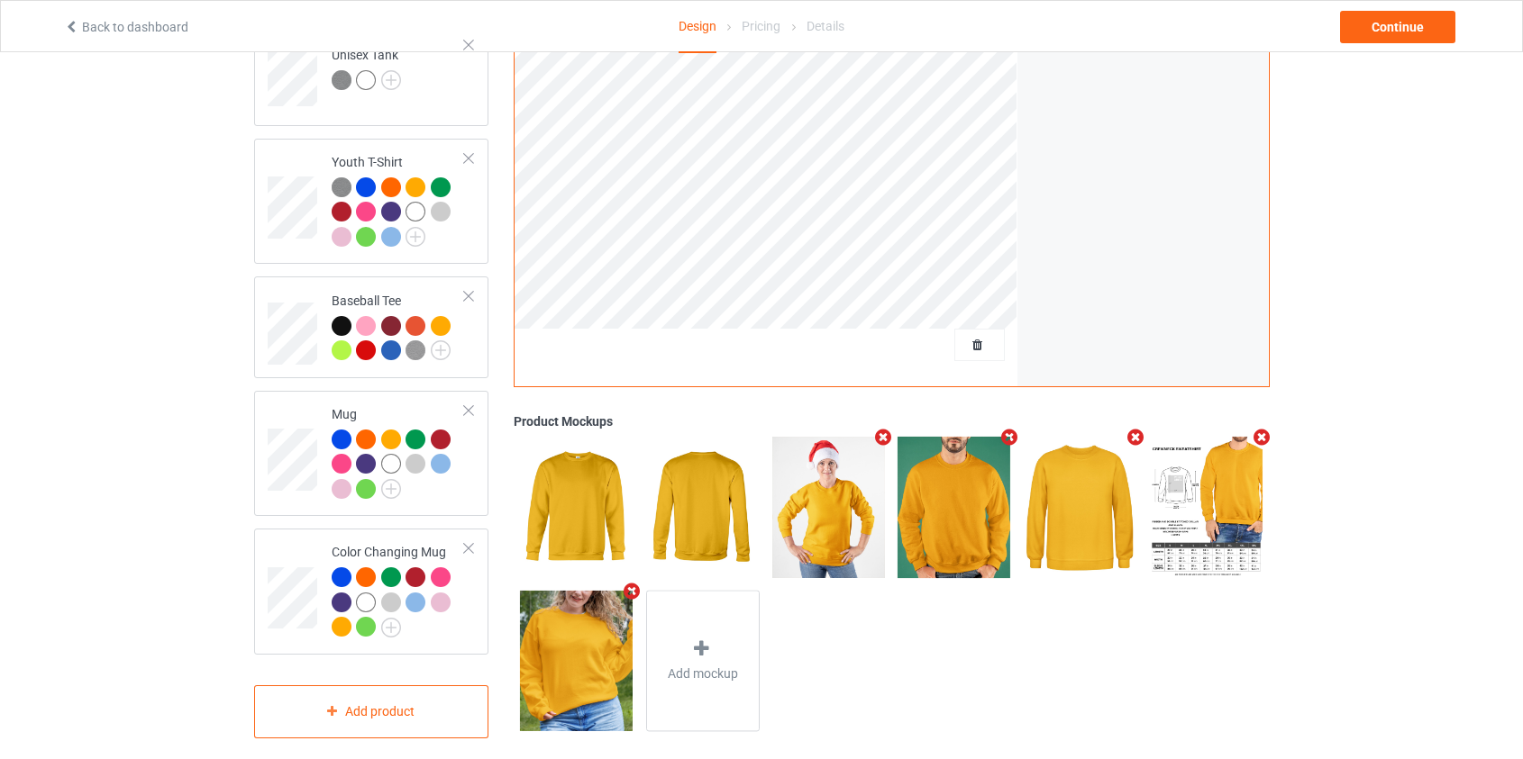
click at [1005, 428] on icon "Remove mockup" at bounding box center [1009, 437] width 23 height 19
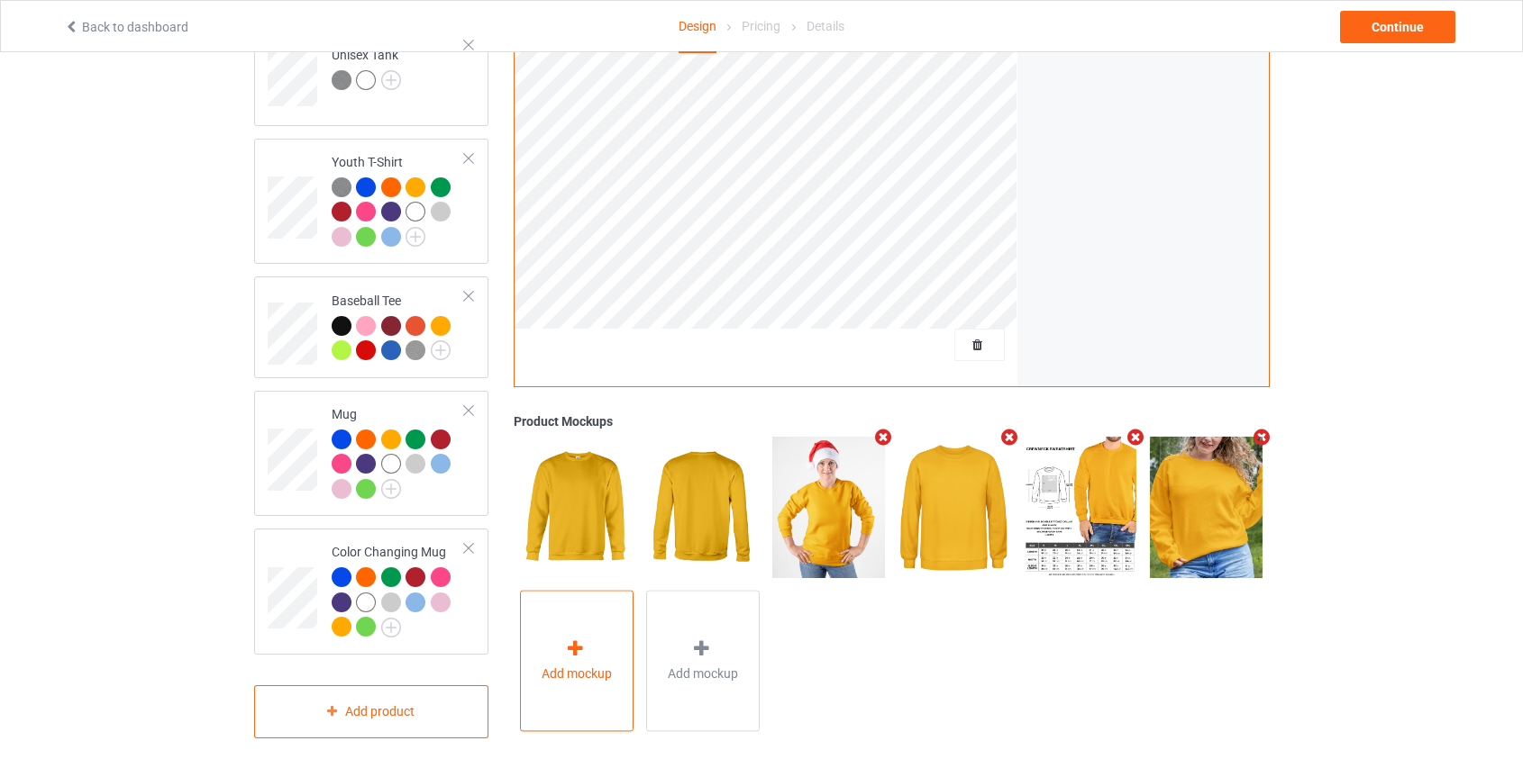
click at [575, 640] on icon at bounding box center [575, 649] width 23 height 19
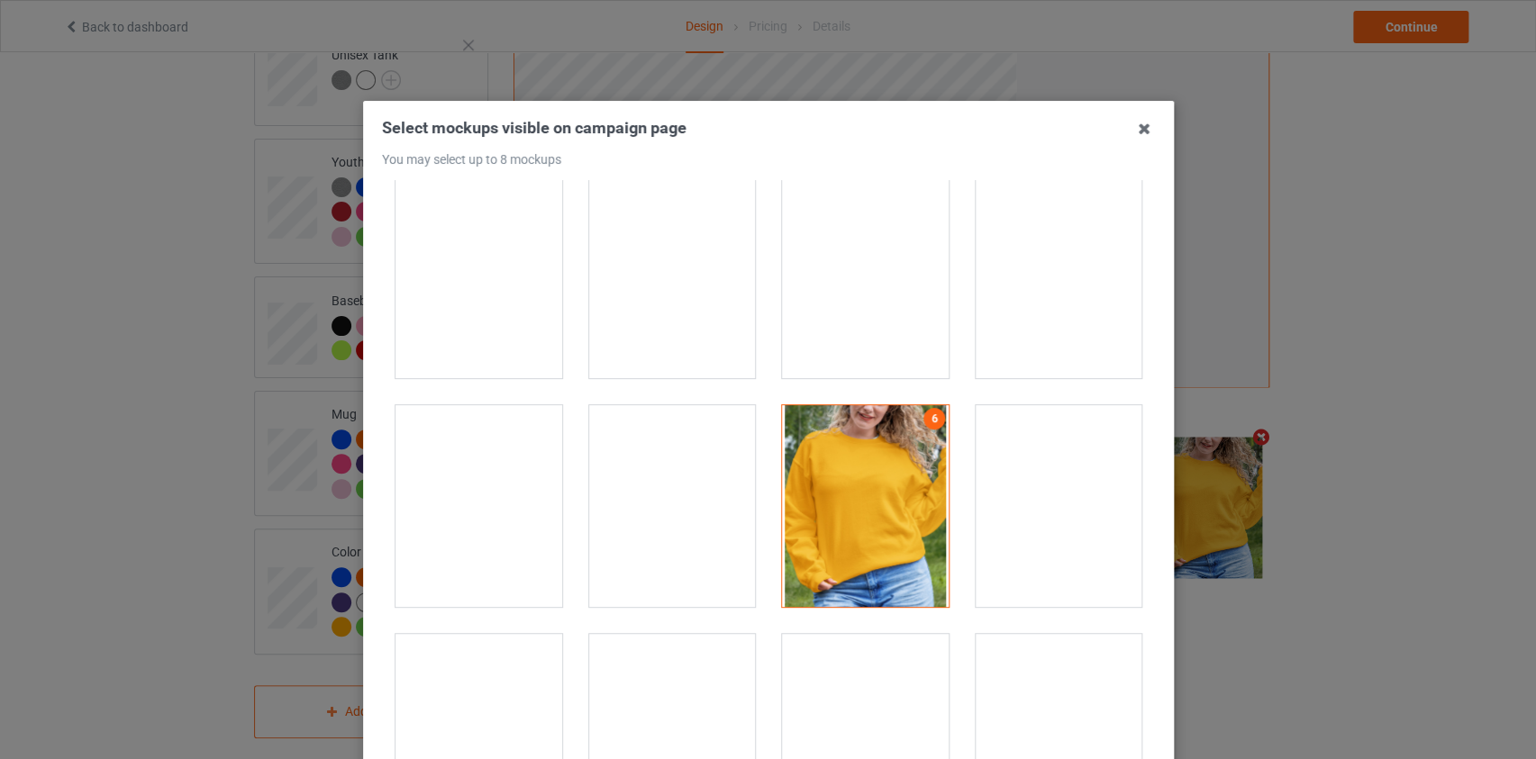
scroll to position [8108, 0]
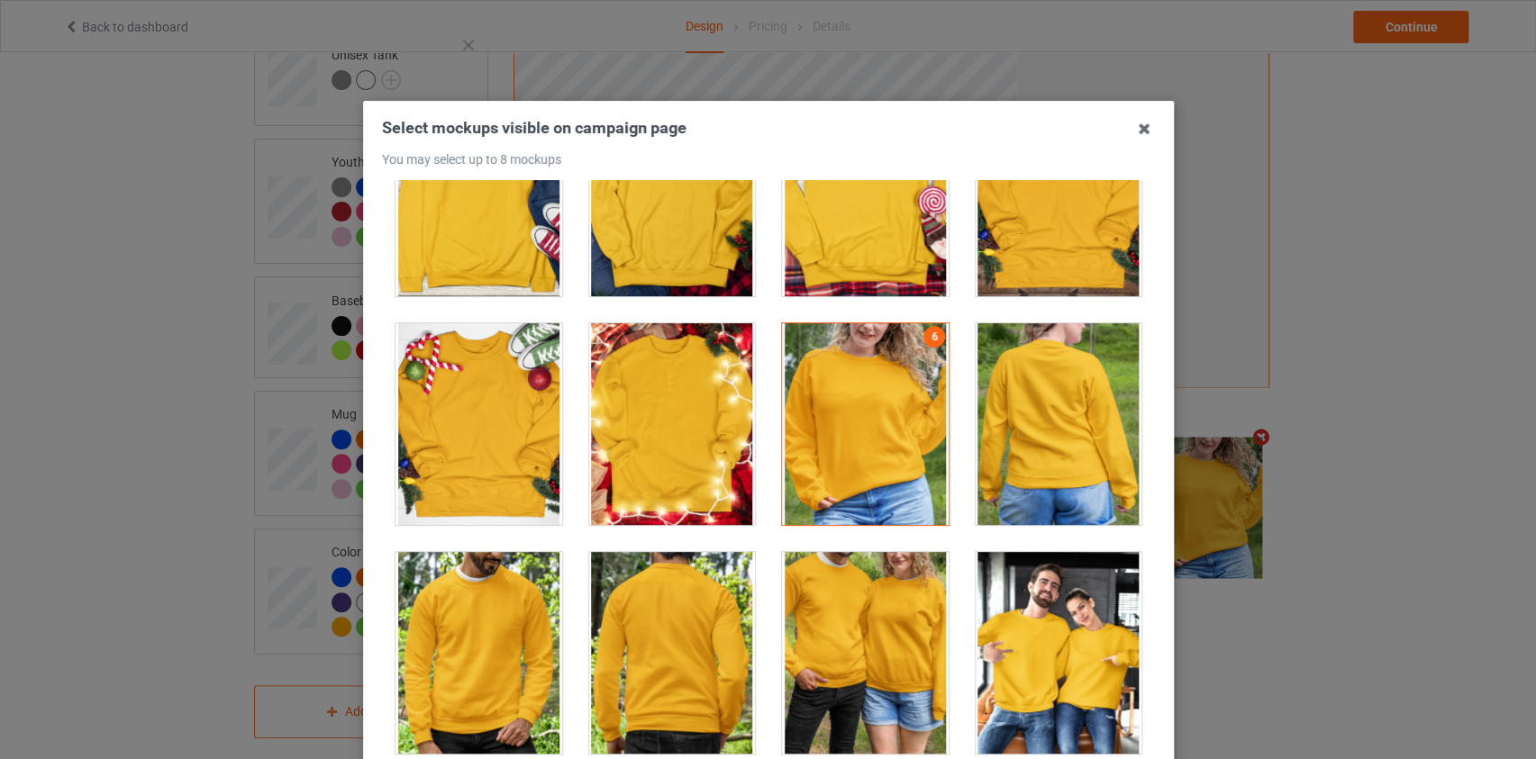
click at [1058, 428] on div at bounding box center [1058, 424] width 167 height 202
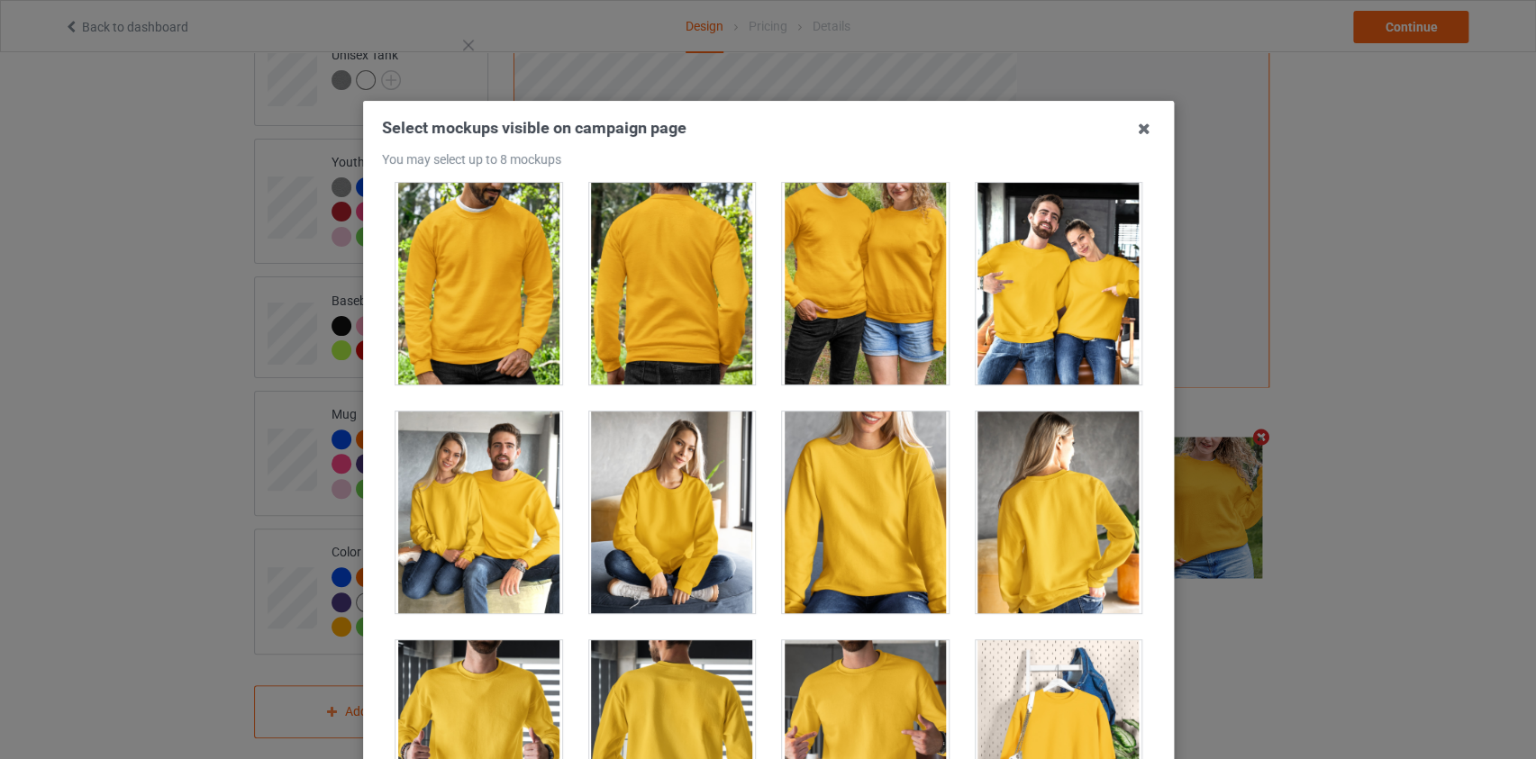
scroll to position [8439, 0]
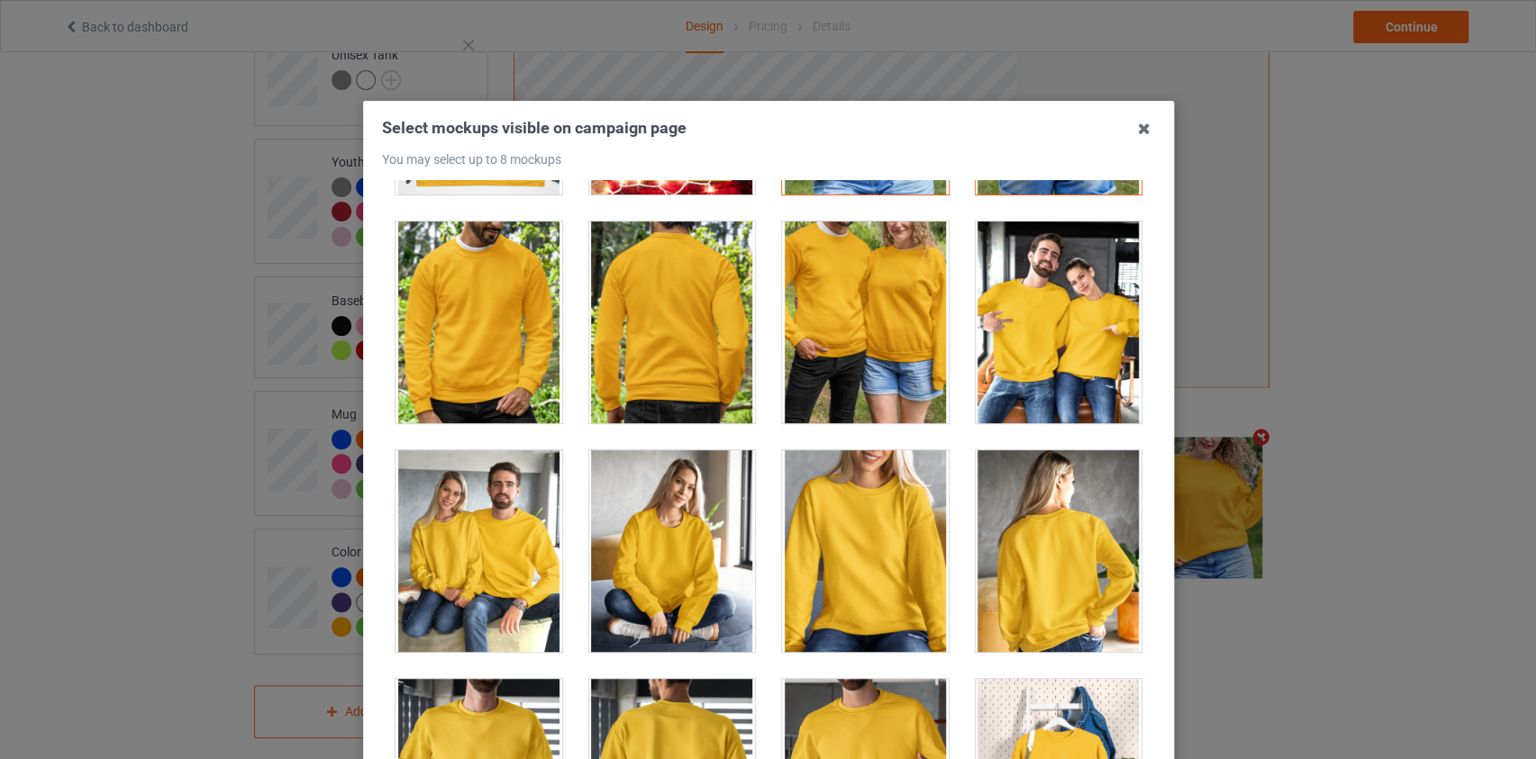
click at [1059, 556] on div at bounding box center [1058, 551] width 167 height 202
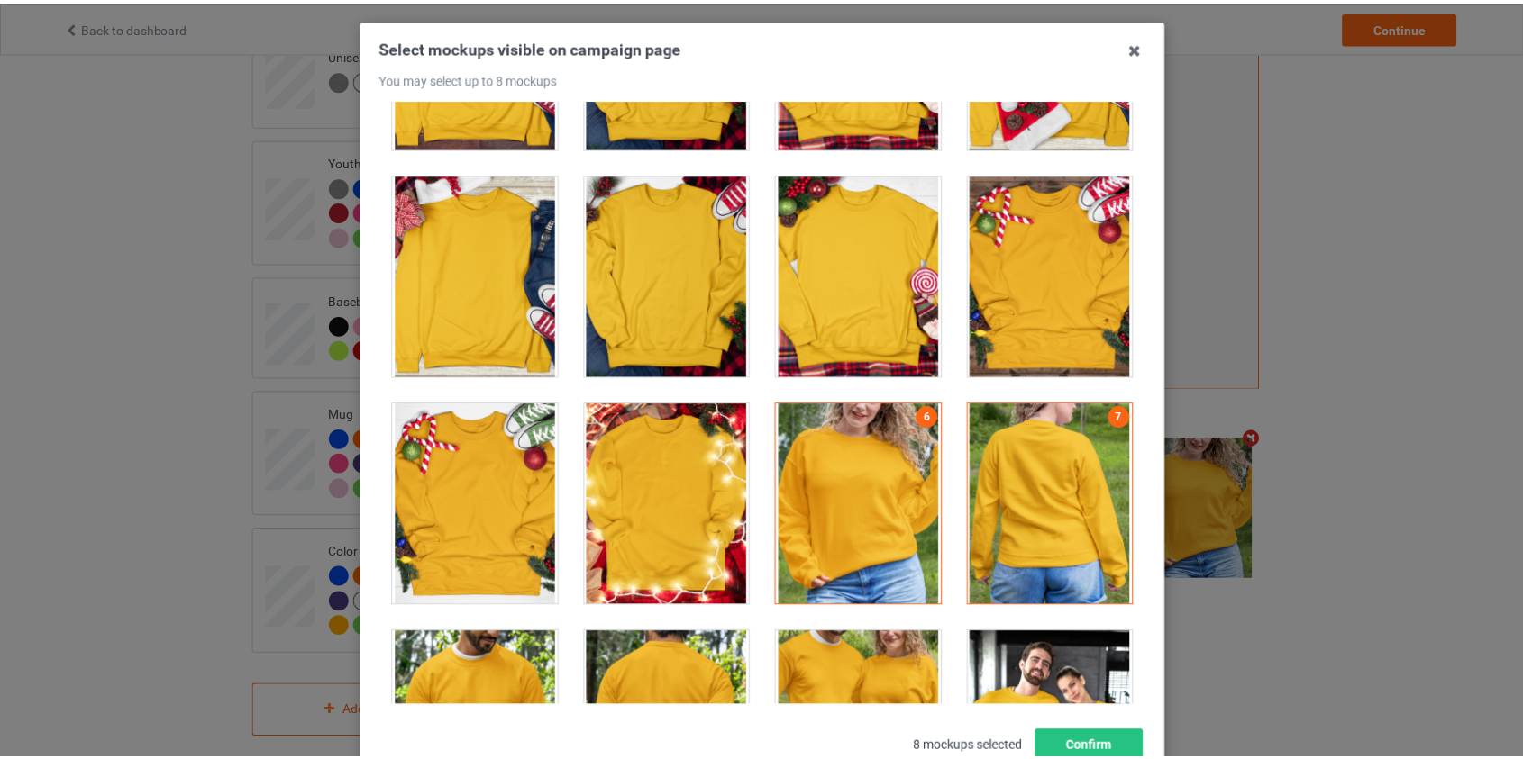
scroll to position [211, 0]
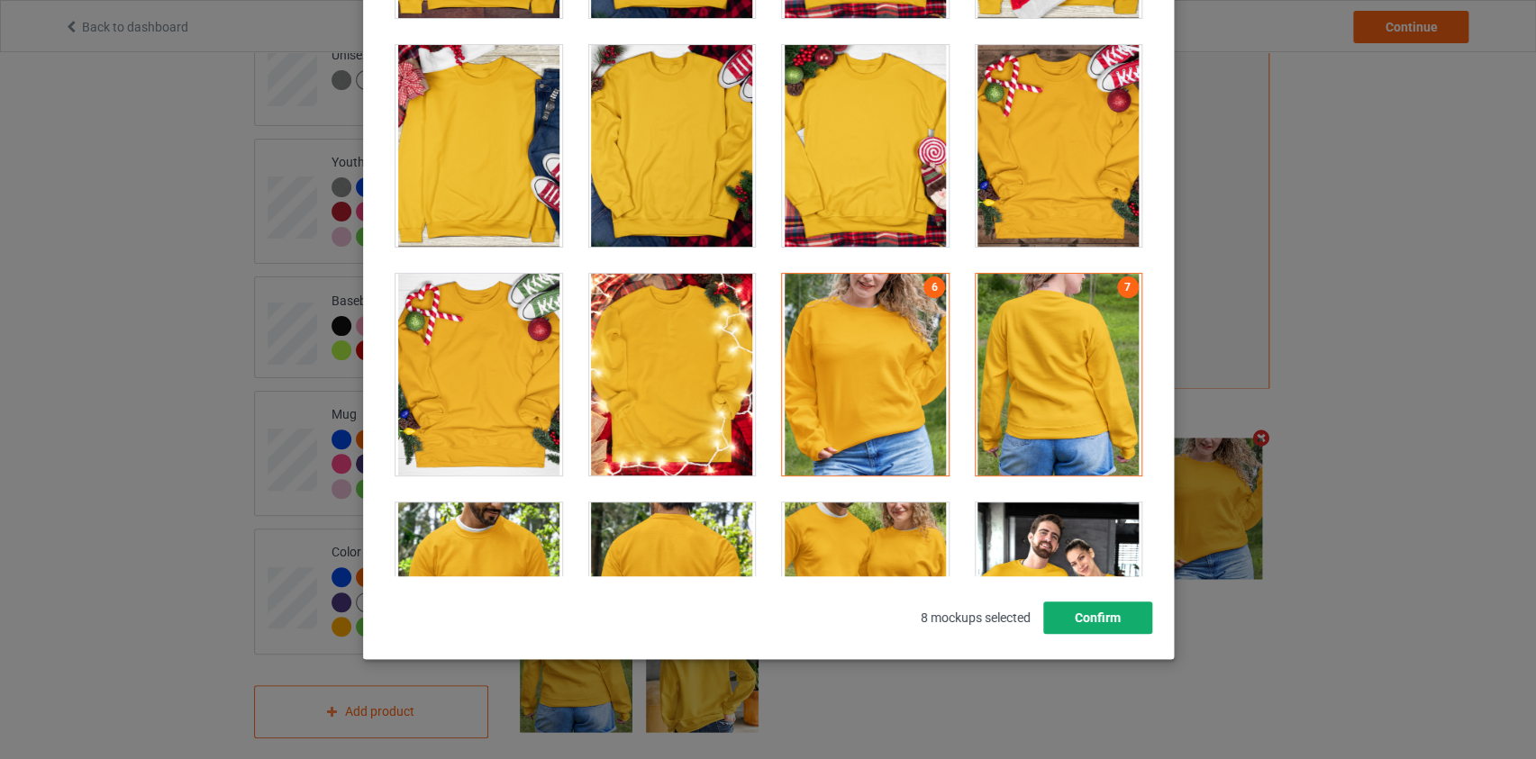
click at [1054, 605] on button "Confirm" at bounding box center [1096, 618] width 109 height 32
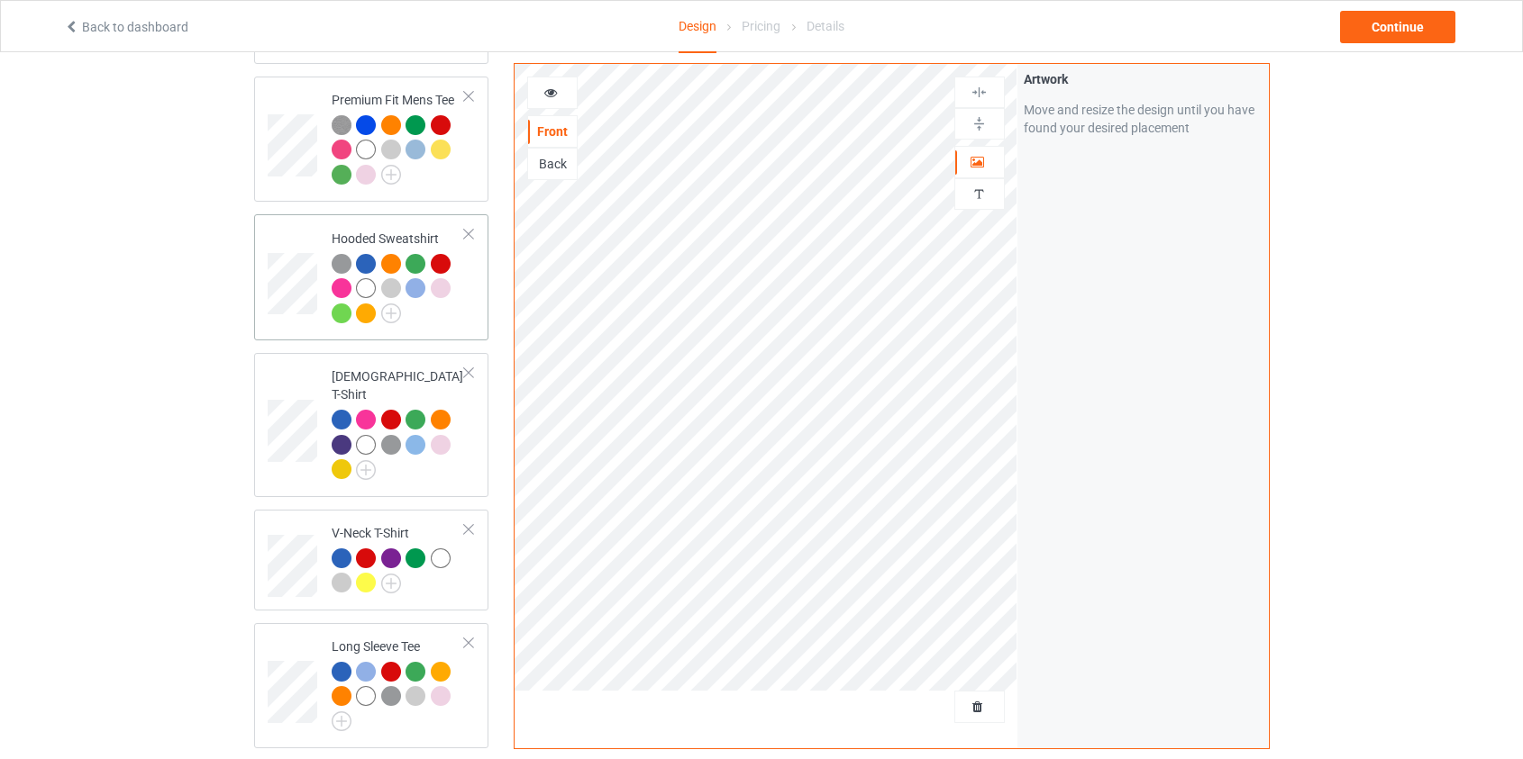
scroll to position [244, 0]
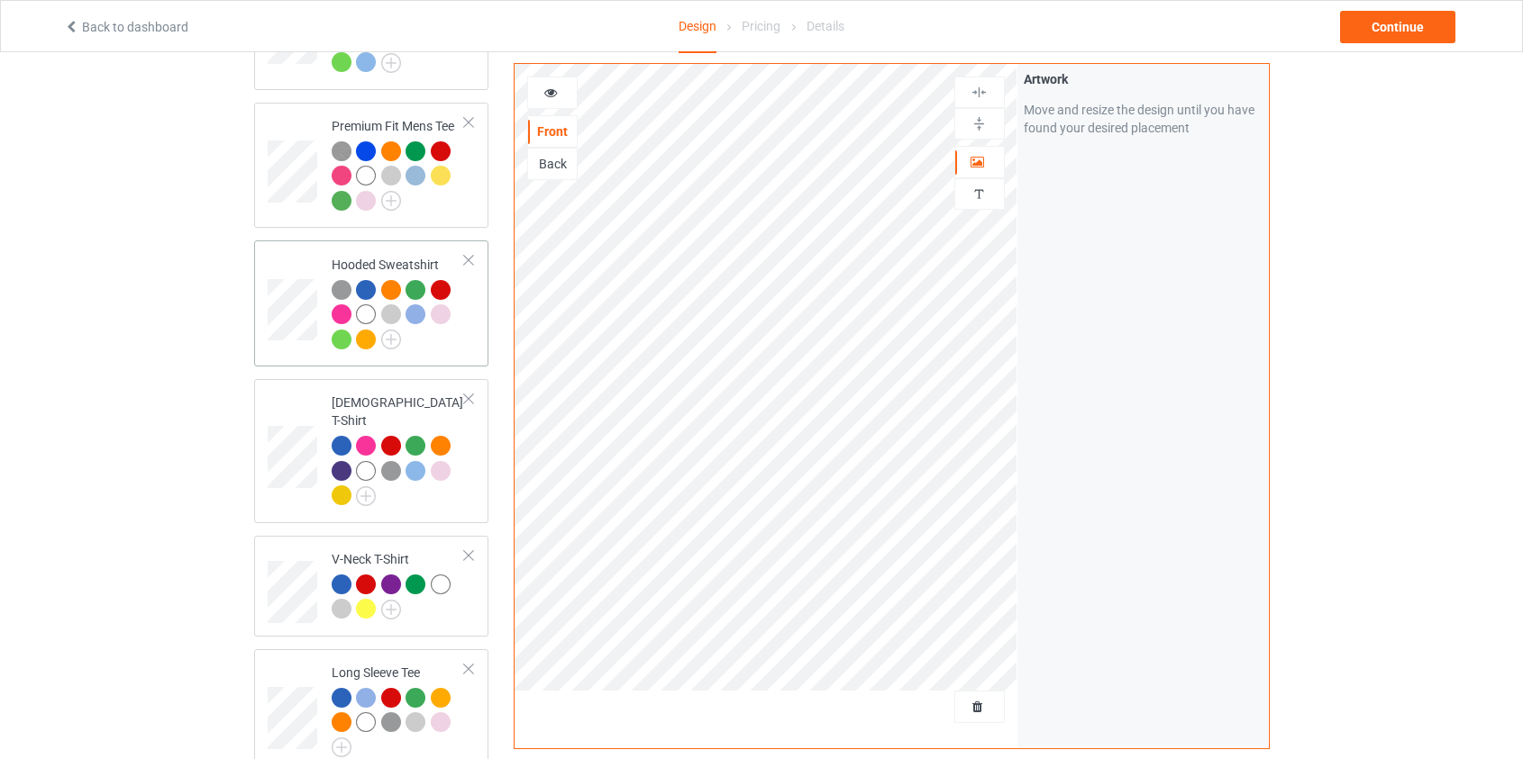
click at [308, 259] on td at bounding box center [295, 304] width 54 height 112
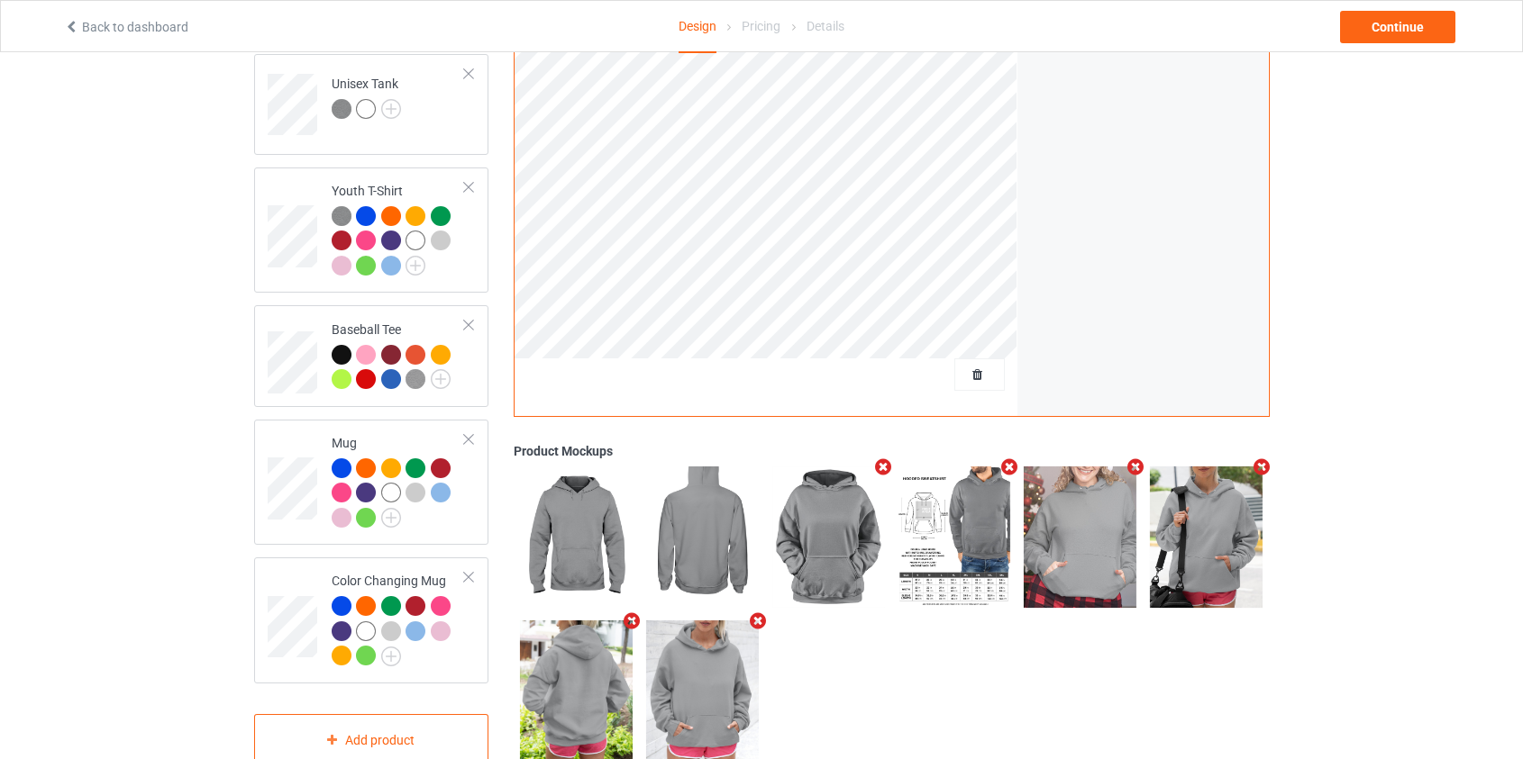
scroll to position [1145, 0]
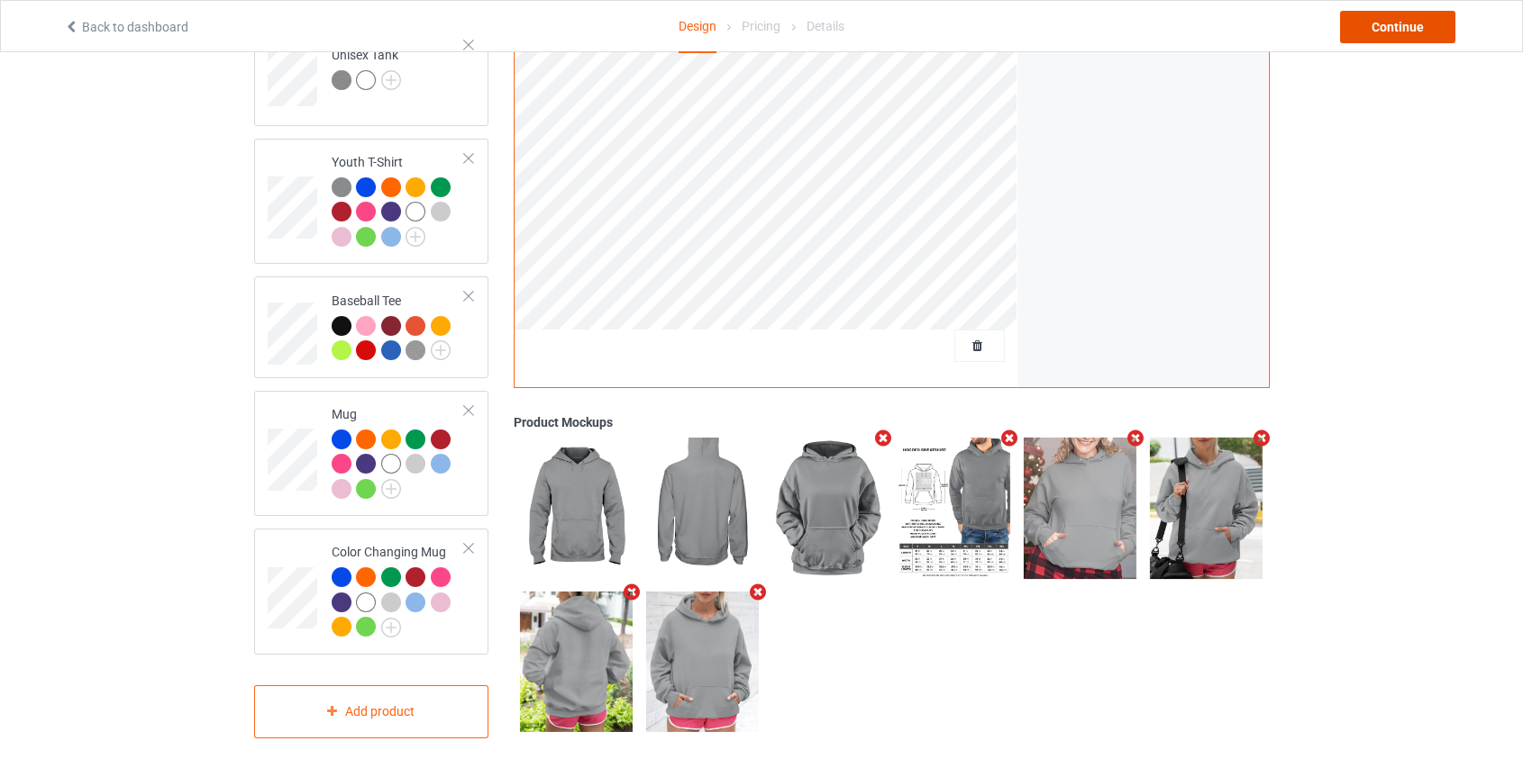
click at [1372, 33] on div "Continue" at bounding box center [1397, 27] width 115 height 32
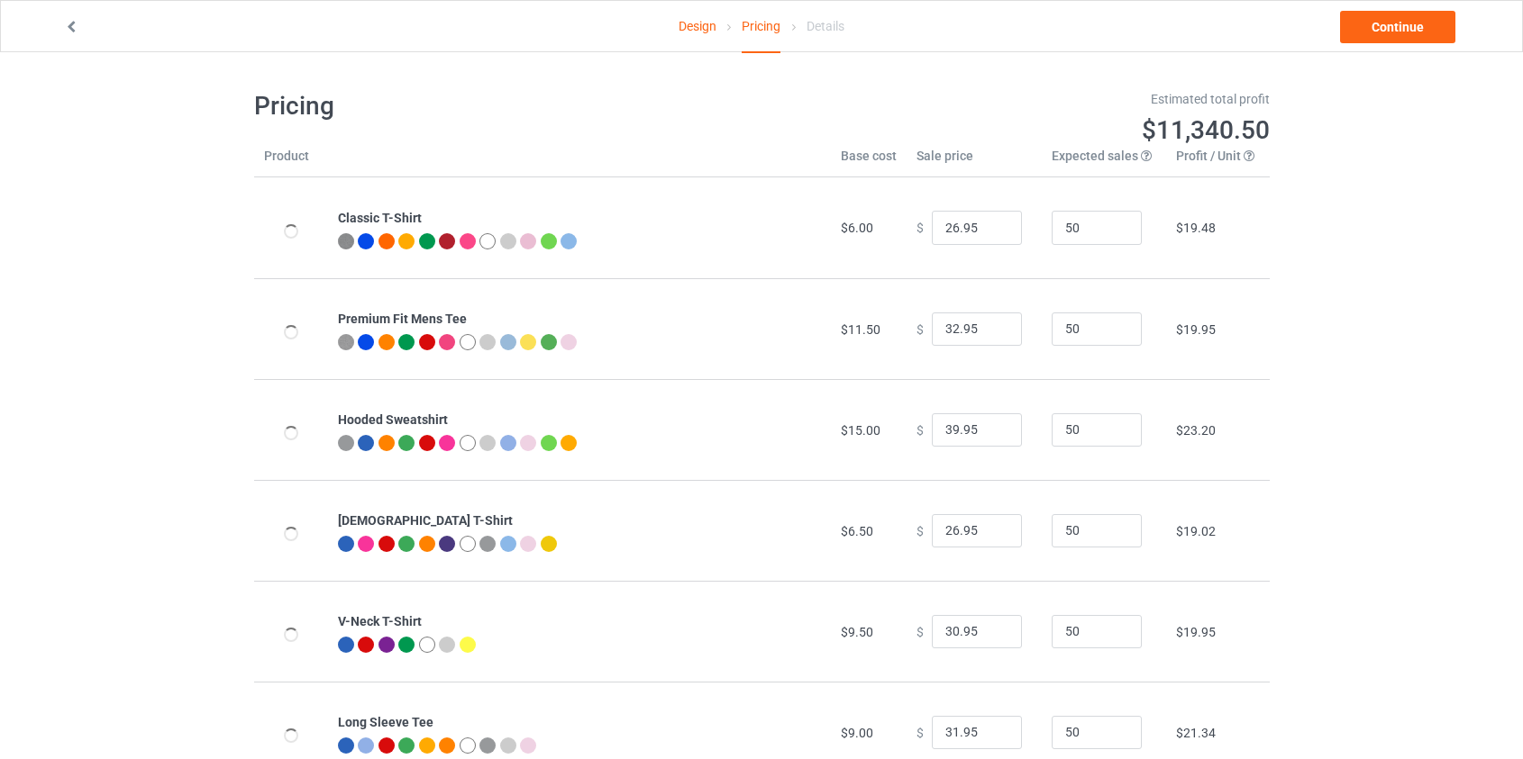
type input "46.95"
type input "39.95"
drag, startPoint x: 947, startPoint y: 427, endPoint x: 889, endPoint y: 422, distance: 57.9
click at [891, 423] on tr "Hooded Sweatshirt $19.00 $ 46.95 50 $25.99" at bounding box center [761, 429] width 1015 height 101
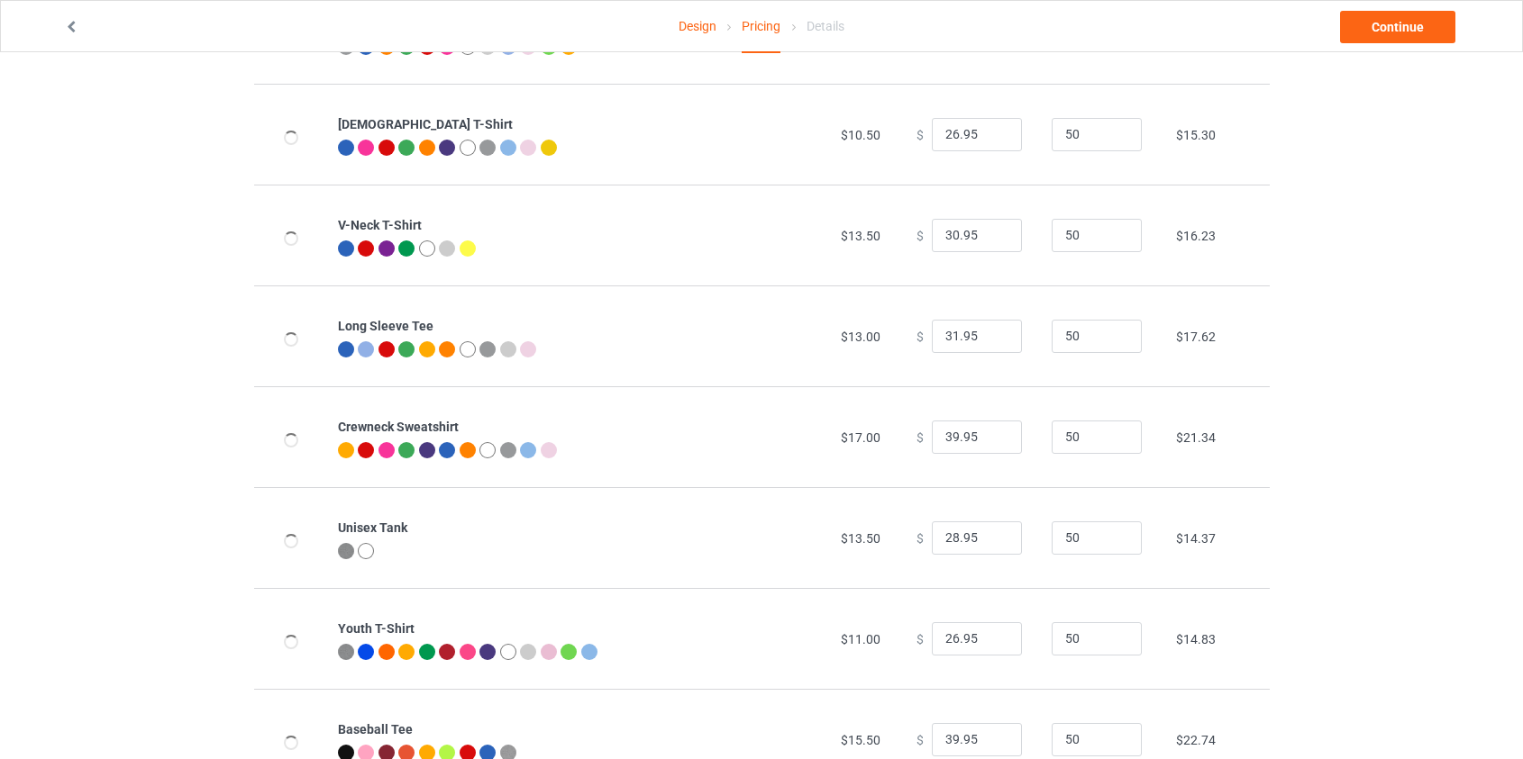
scroll to position [409, 0]
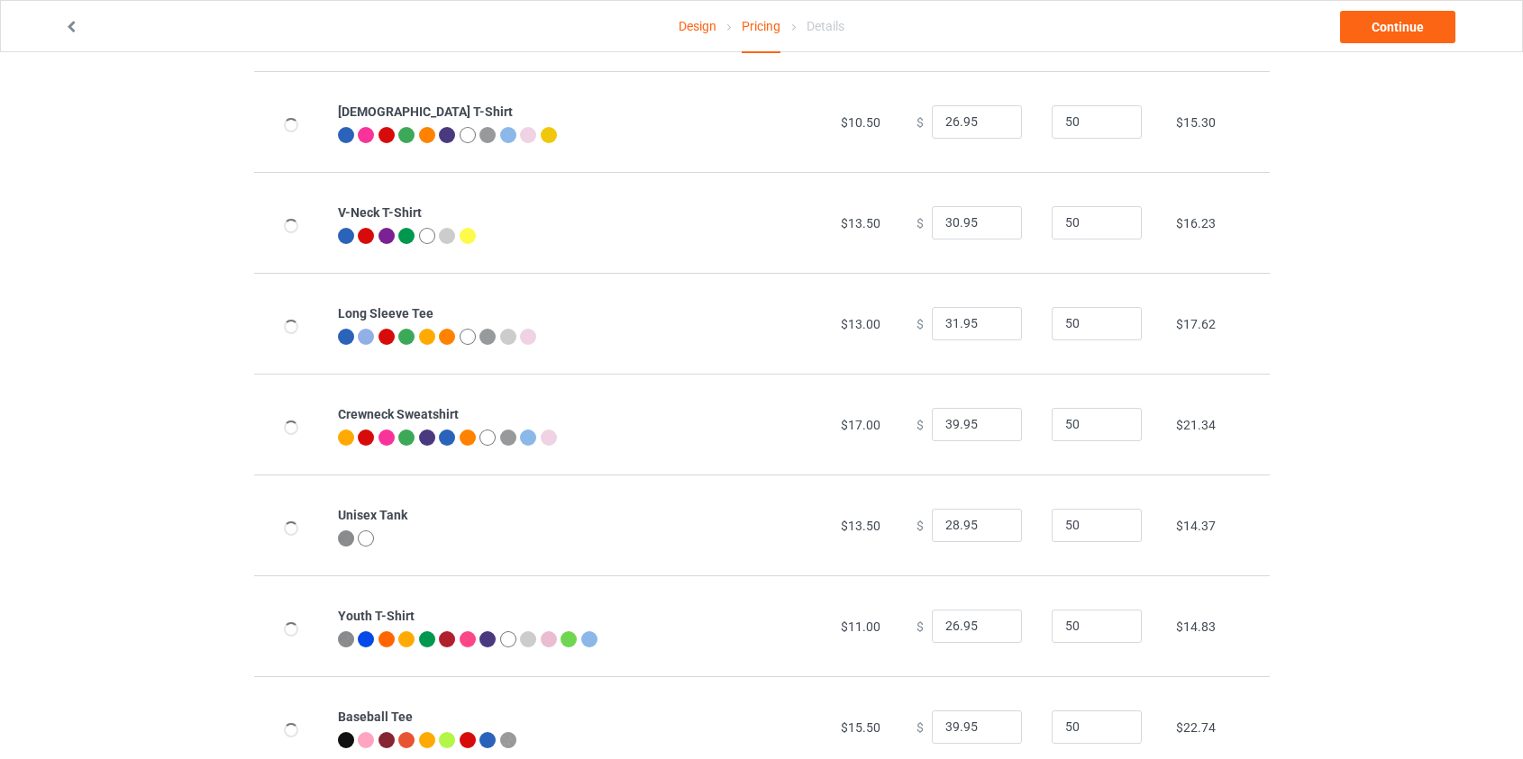
type input "39.95"
click at [947, 418] on input "39.95" at bounding box center [977, 425] width 90 height 34
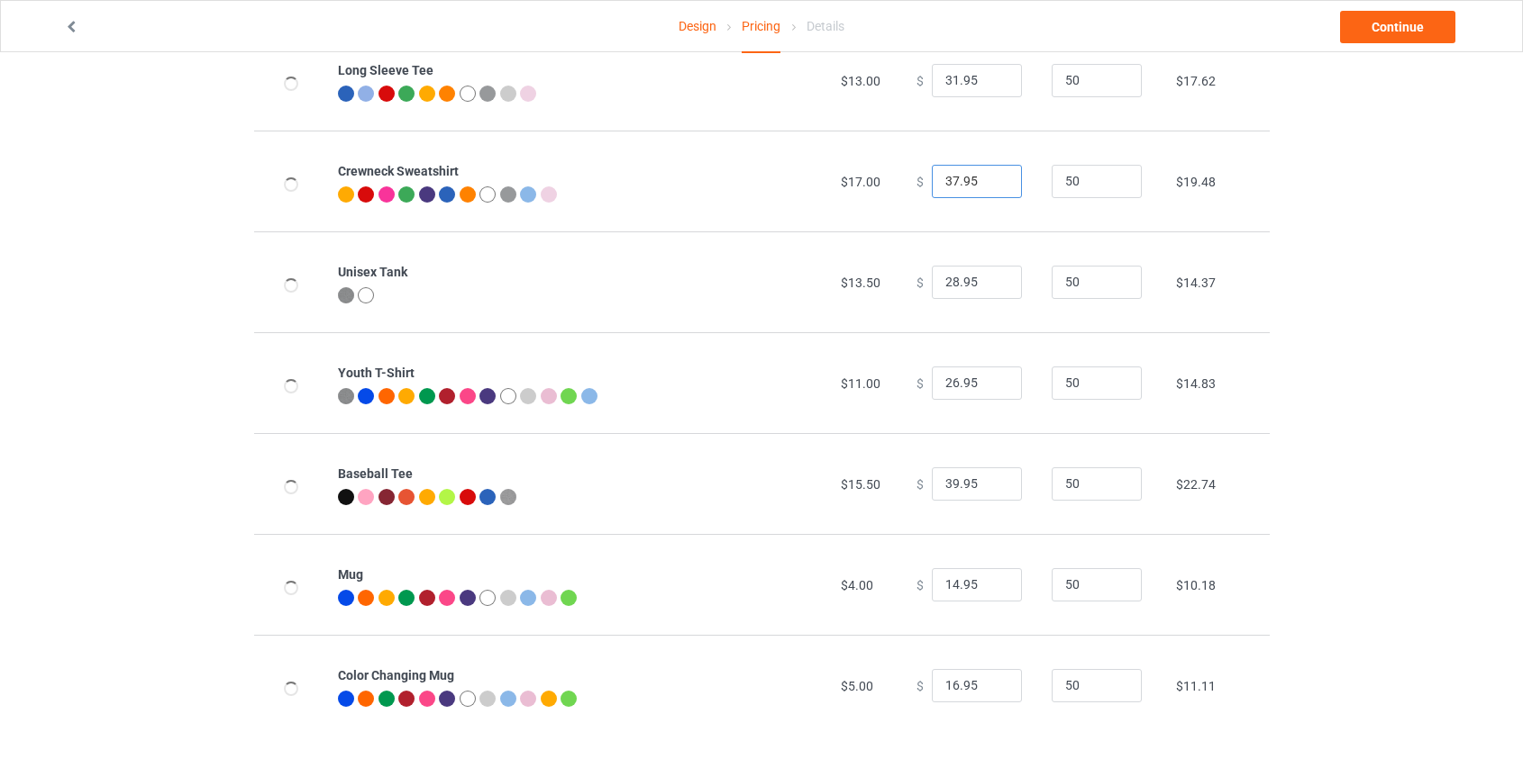
scroll to position [667, 0]
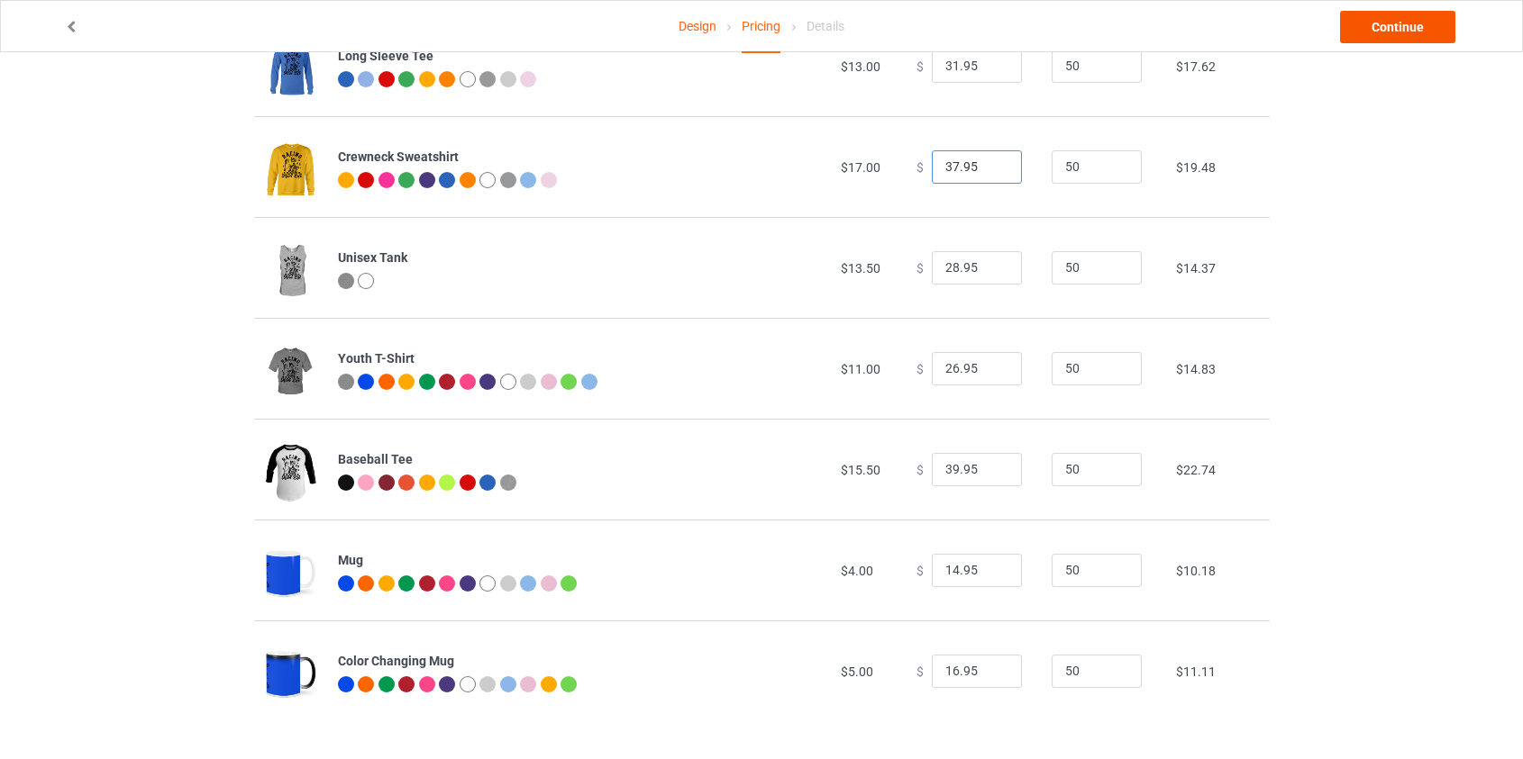
type input "37.95"
click at [1400, 24] on link "Continue" at bounding box center [1397, 27] width 115 height 32
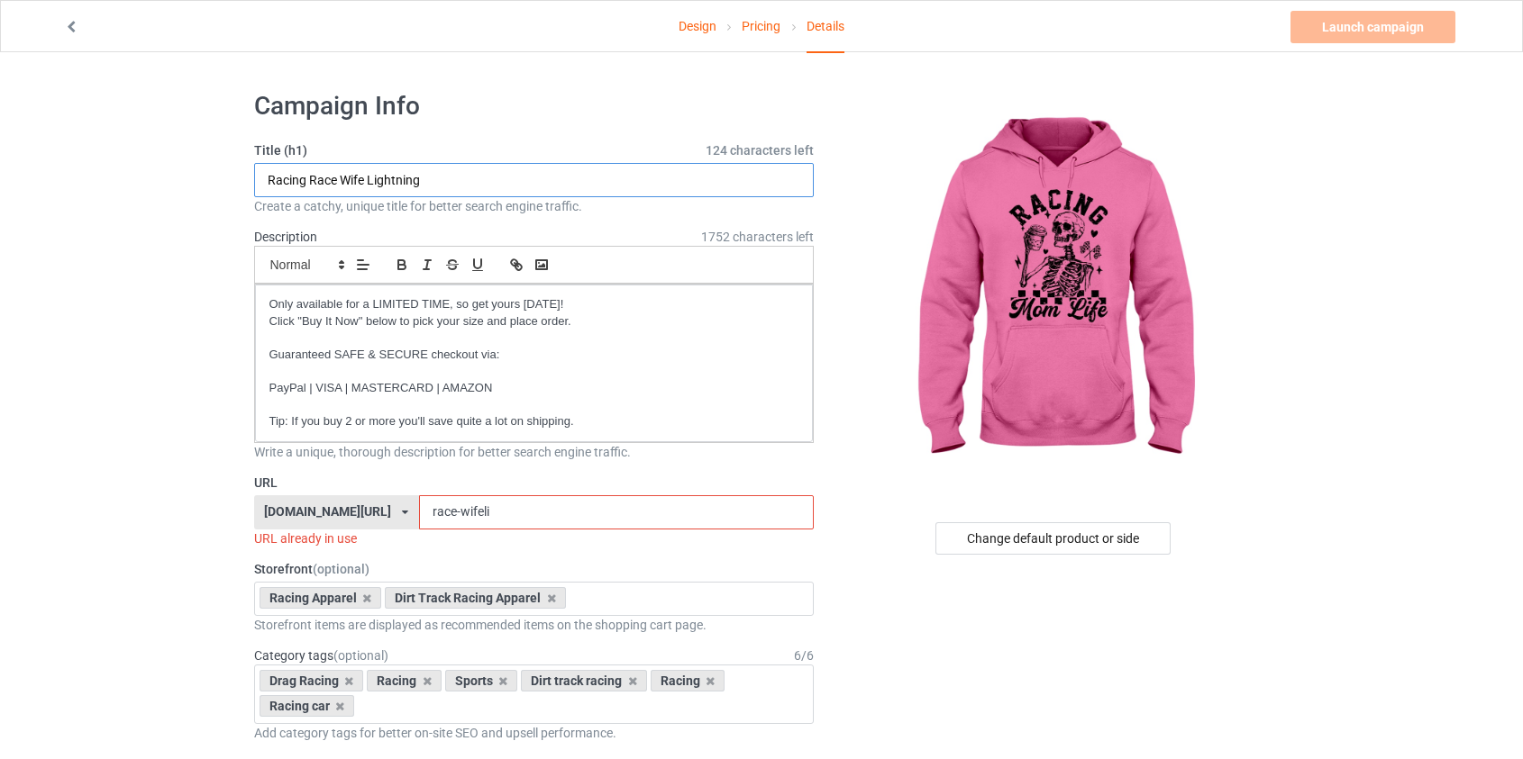
drag, startPoint x: 224, startPoint y: 184, endPoint x: 87, endPoint y: 177, distance: 137.1
paste input "Mom Life - Overstimulated Racing Moms Club"
type input "Racing Mom Life - Overstimulated Racing Moms Club"
drag, startPoint x: 455, startPoint y: 514, endPoint x: 407, endPoint y: 507, distance: 48.2
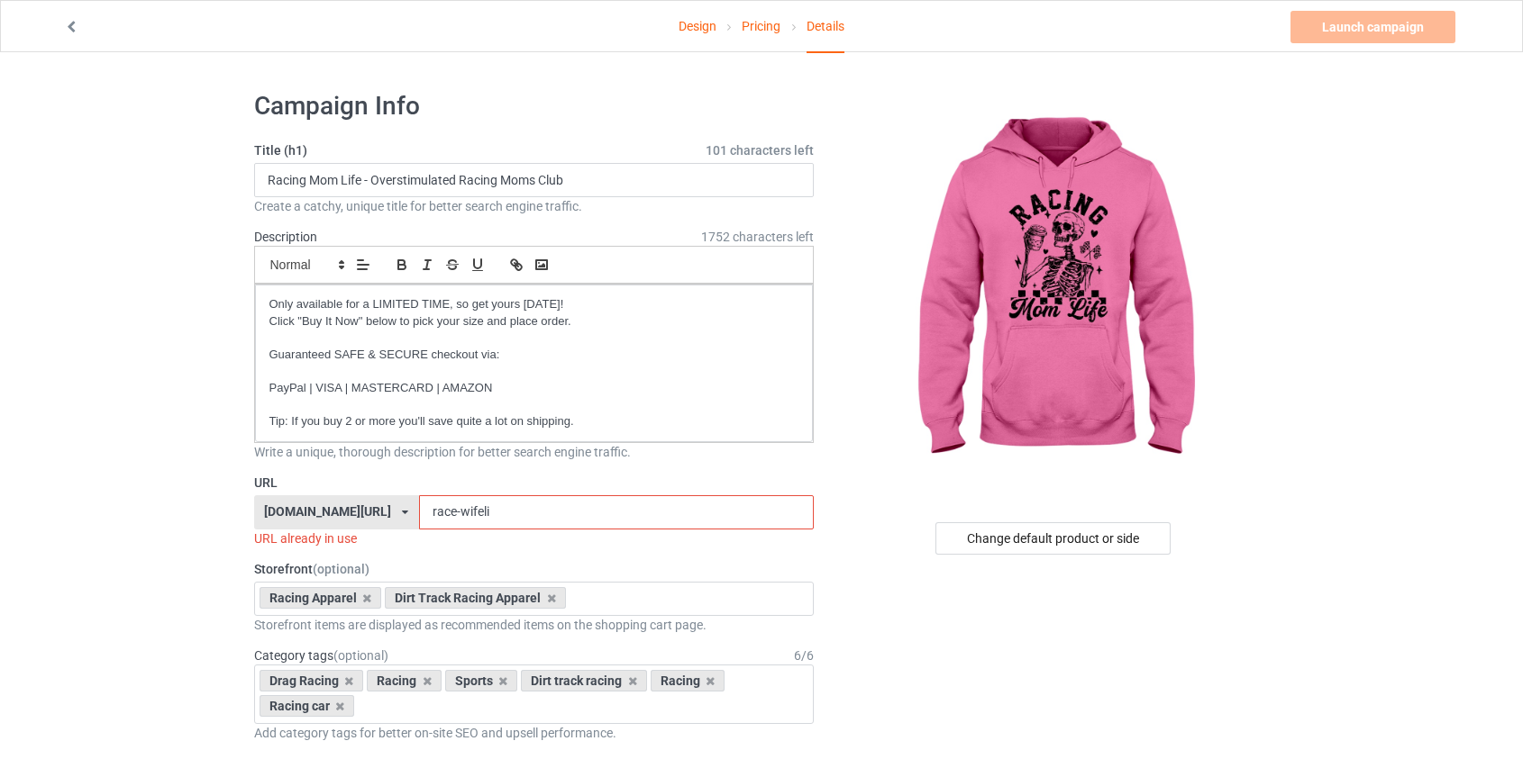
click at [419, 507] on input "race-wifeli" at bounding box center [616, 513] width 395 height 34
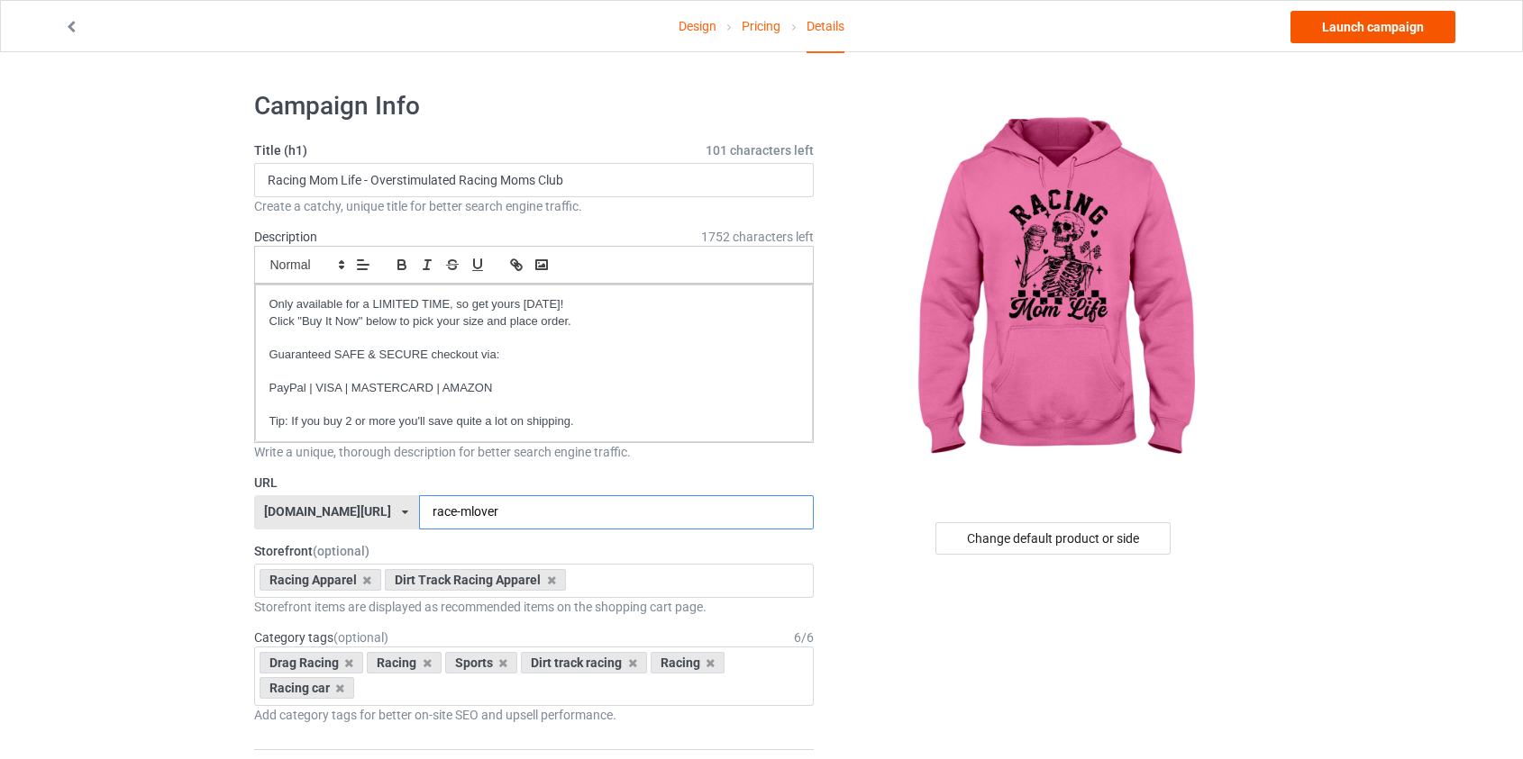
type input "race-mlover"
click at [1396, 27] on link "Launch campaign" at bounding box center [1372, 27] width 165 height 32
